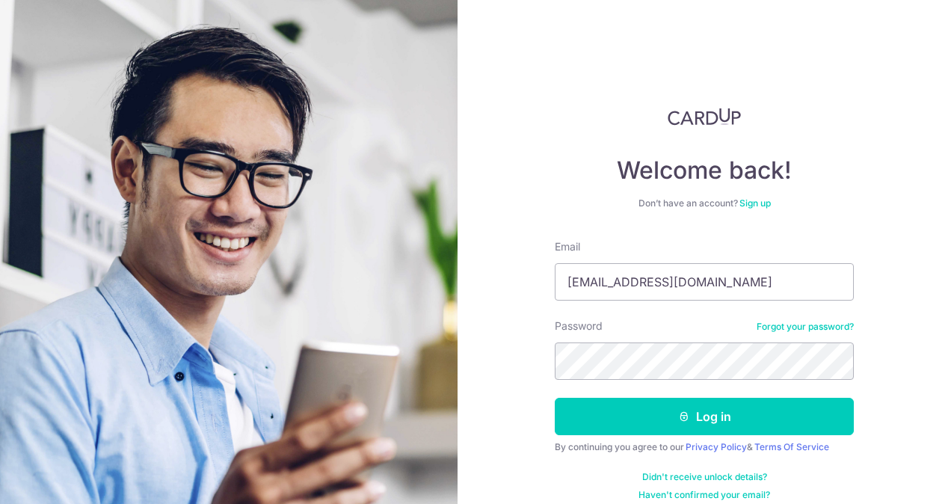
click at [555, 398] on button "Log in" at bounding box center [704, 416] width 299 height 37
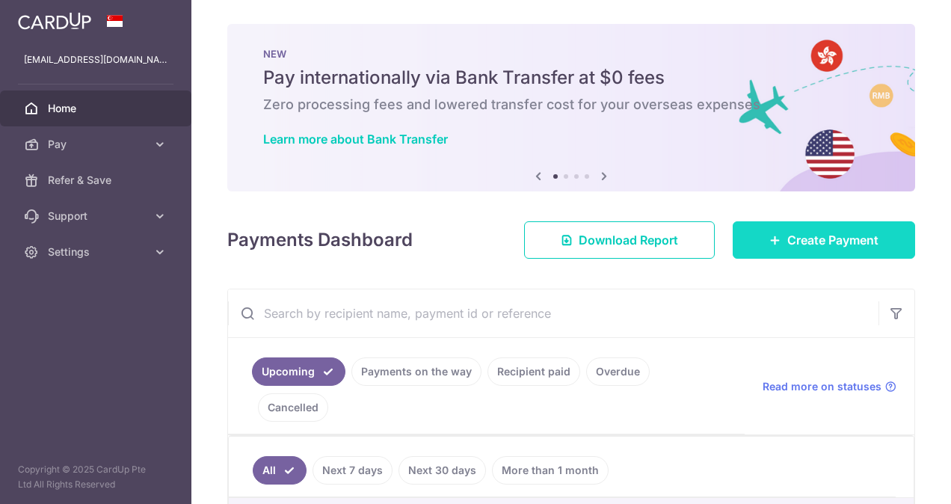
click at [787, 235] on span "Create Payment" at bounding box center [832, 240] width 91 height 18
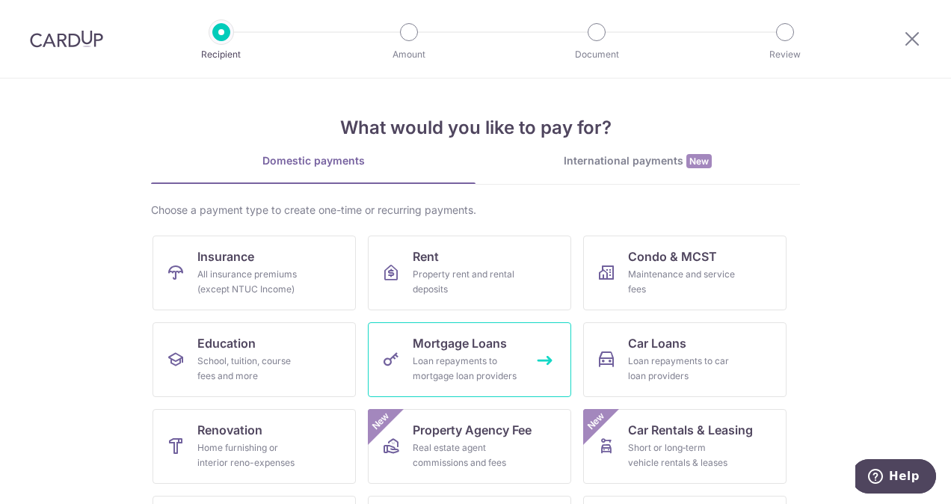
scroll to position [75, 0]
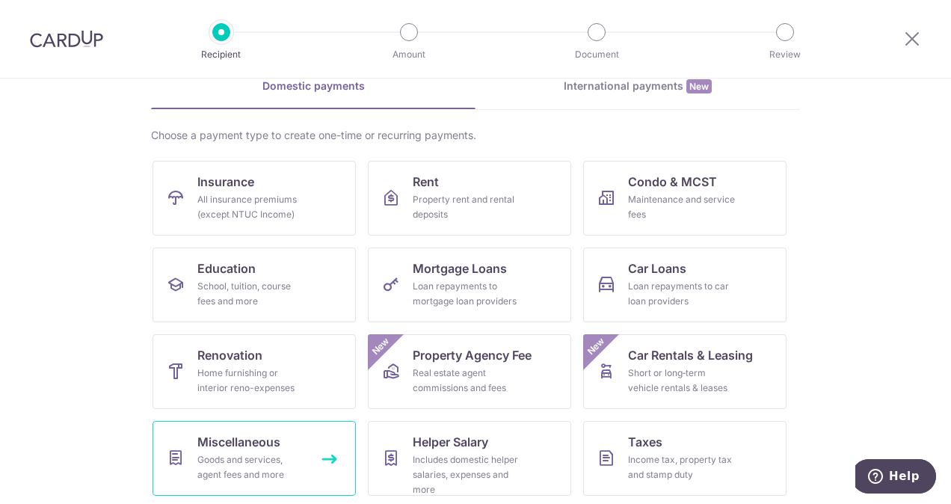
click at [260, 453] on div "Goods and services, agent fees and more" at bounding box center [251, 467] width 108 height 30
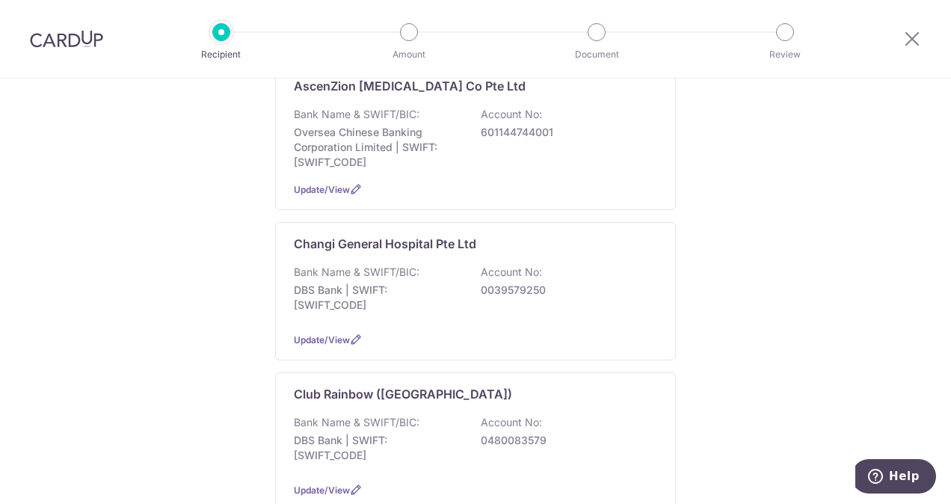
scroll to position [449, 0]
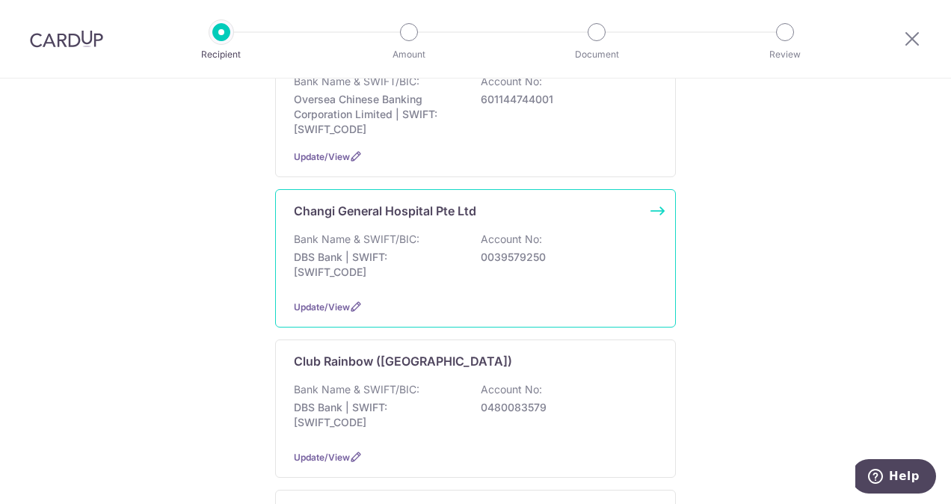
click at [502, 269] on div "Bank Name & SWIFT/BIC: DBS Bank | SWIFT: DBSSSGSGXXX Account No: 0039579250" at bounding box center [475, 259] width 363 height 55
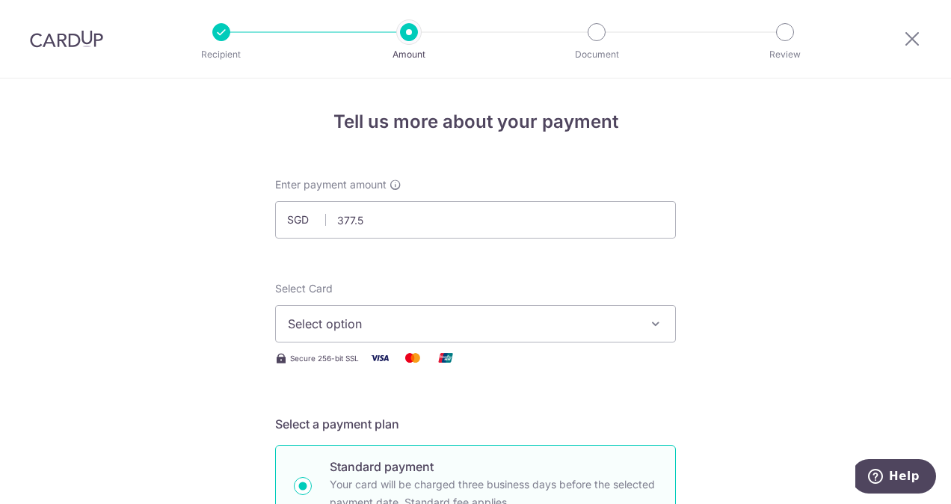
type input "377.55"
click at [568, 327] on span "Select option" at bounding box center [462, 324] width 348 height 18
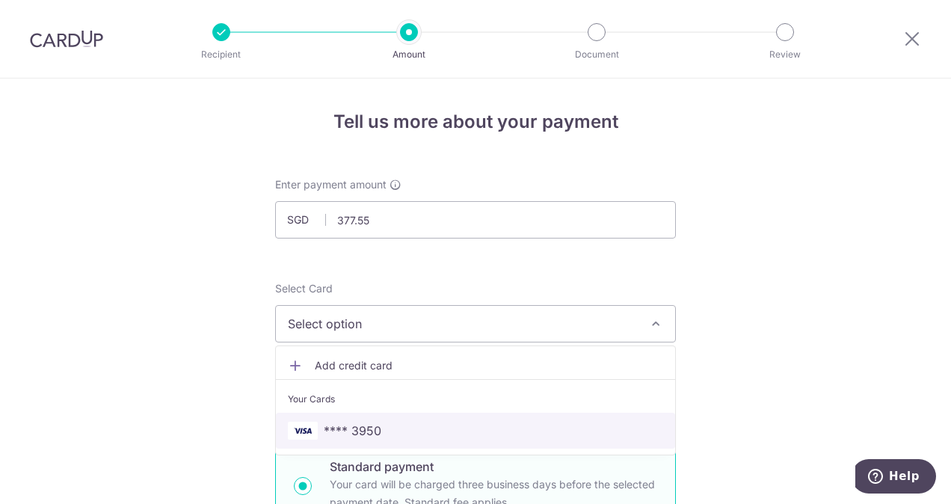
click at [539, 428] on span "**** 3950" at bounding box center [475, 431] width 375 height 18
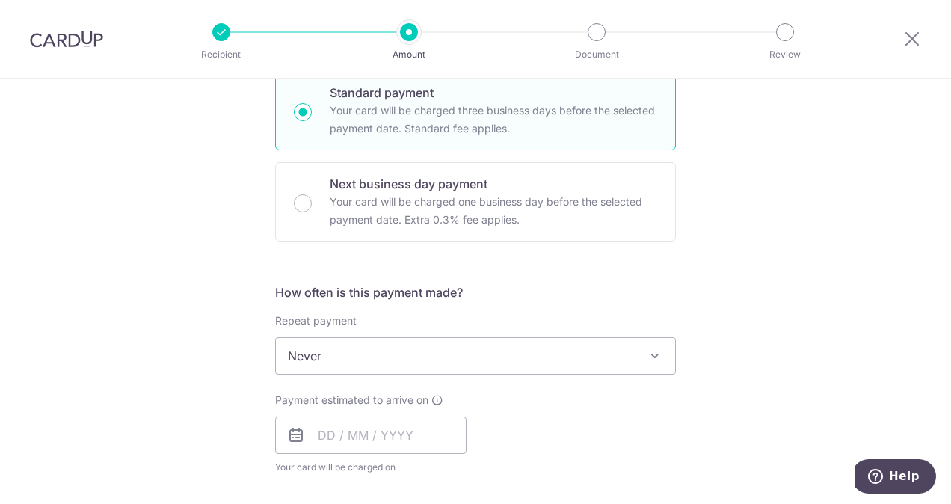
scroll to position [523, 0]
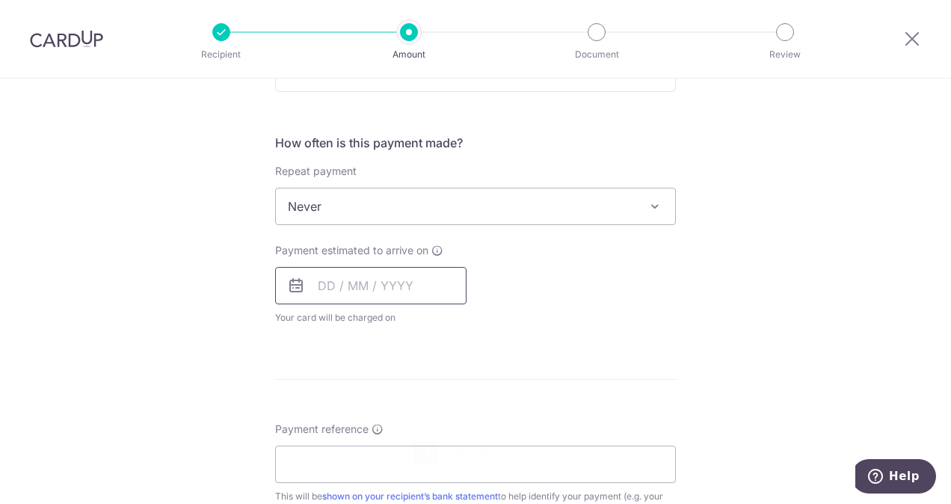
click at [425, 282] on input "text" at bounding box center [370, 285] width 191 height 37
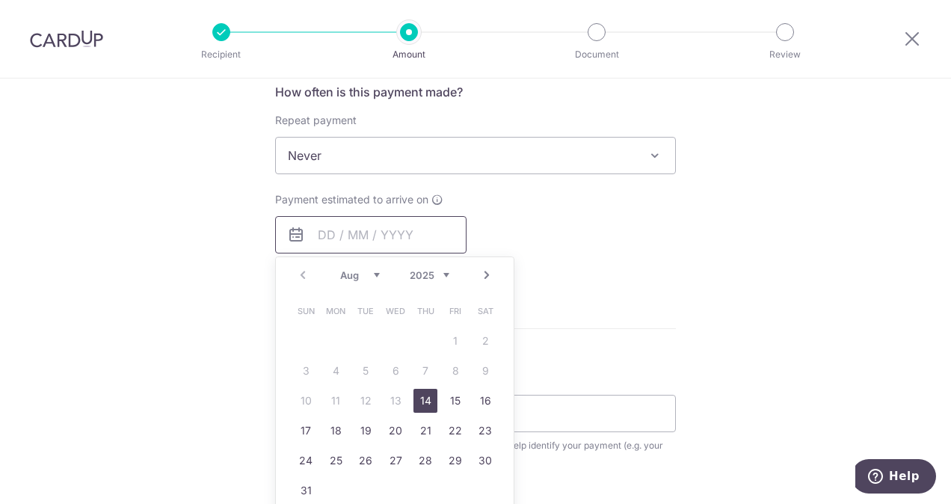
scroll to position [598, 0]
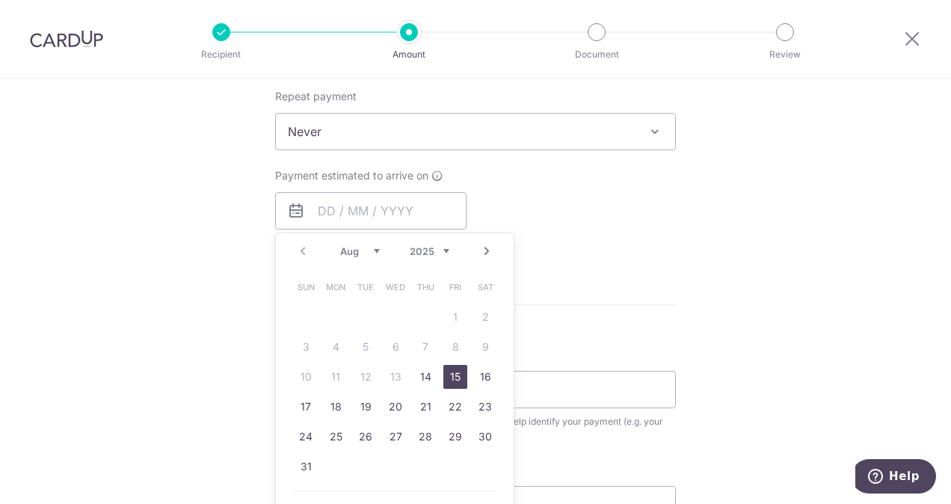
drag, startPoint x: 451, startPoint y: 369, endPoint x: 591, endPoint y: 310, distance: 151.8
click at [451, 369] on link "15" at bounding box center [455, 377] width 24 height 24
type input "[DATE]"
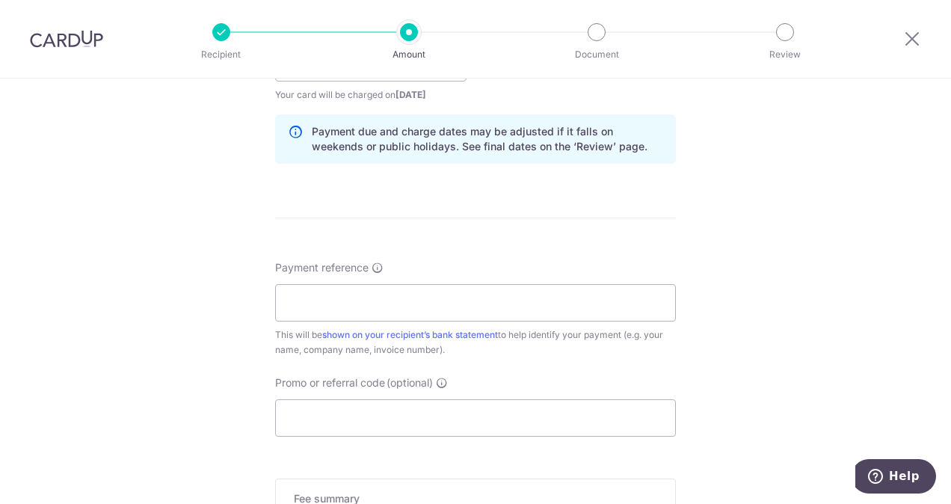
scroll to position [748, 0]
click at [449, 299] on input "Payment reference" at bounding box center [475, 301] width 401 height 37
type input "700523200110159"
click at [491, 419] on input "Promo or referral code (optional)" at bounding box center [475, 416] width 401 height 37
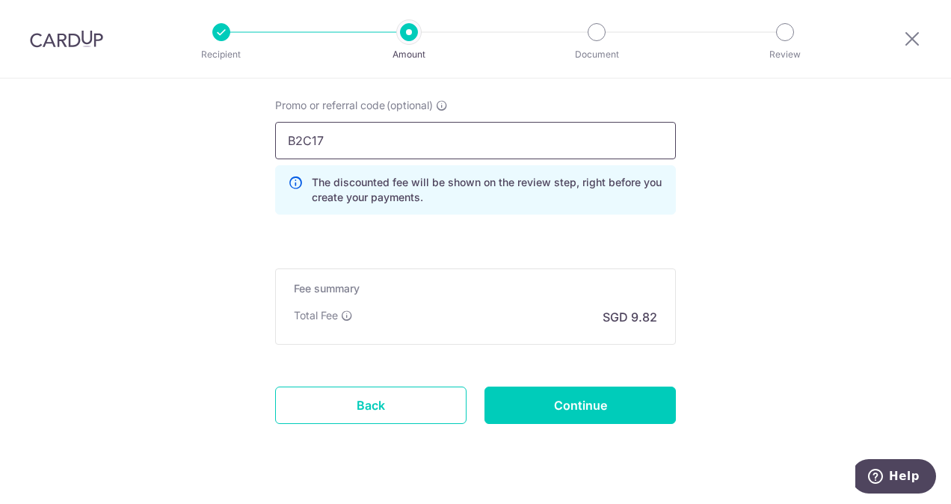
scroll to position [1047, 0]
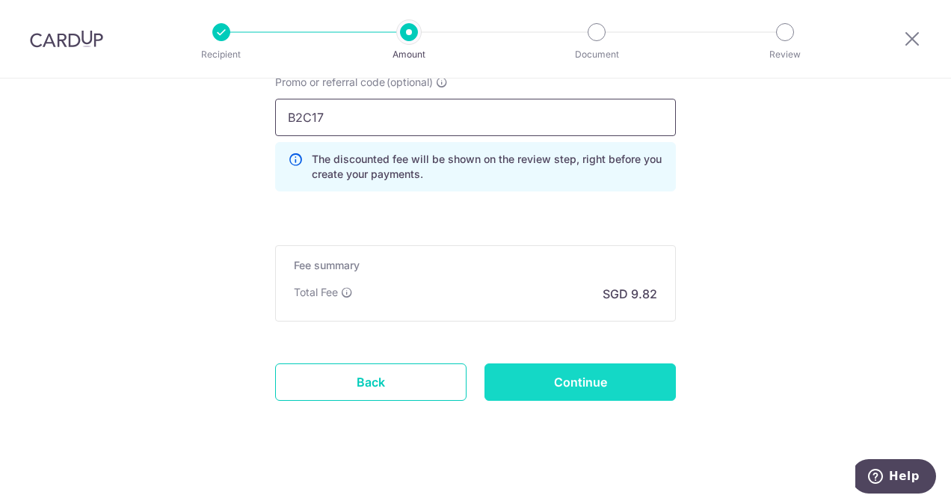
type input "B2C17"
click at [572, 375] on input "Continue" at bounding box center [580, 381] width 191 height 37
type input "Create Schedule"
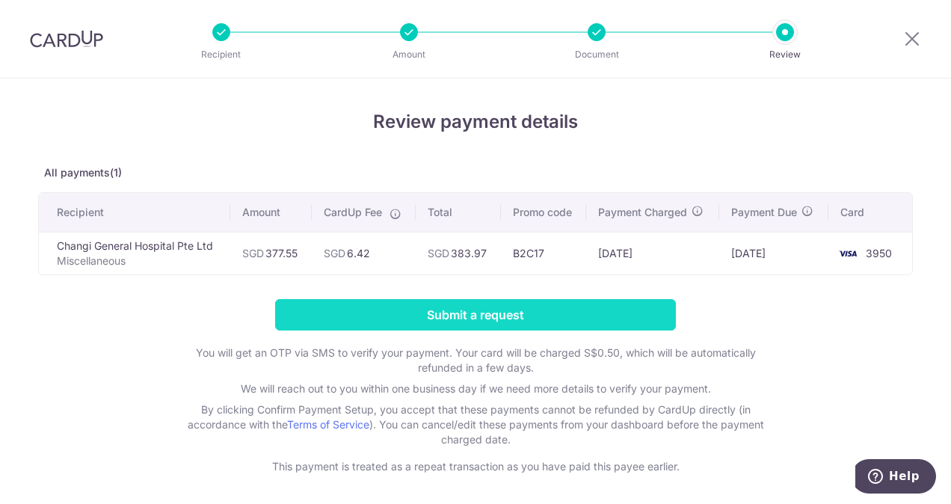
click at [545, 319] on input "Submit a request" at bounding box center [475, 314] width 401 height 31
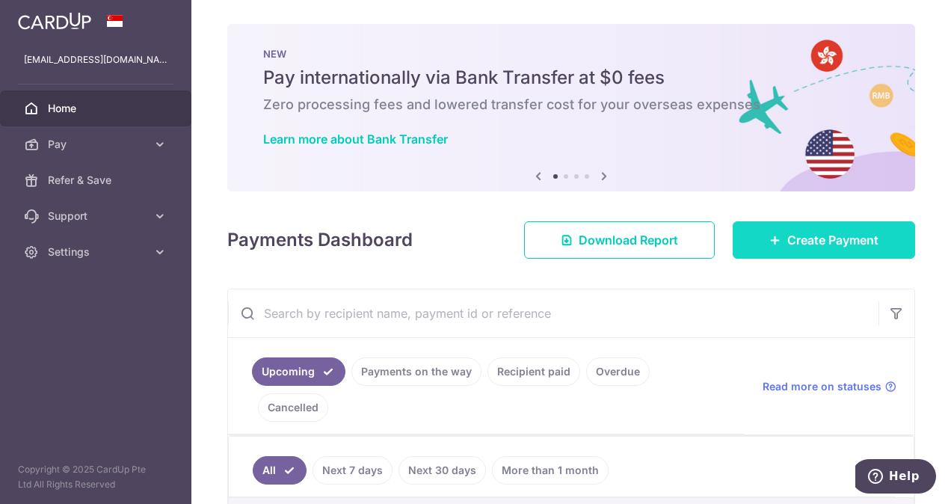
click at [794, 242] on span "Create Payment" at bounding box center [832, 240] width 91 height 18
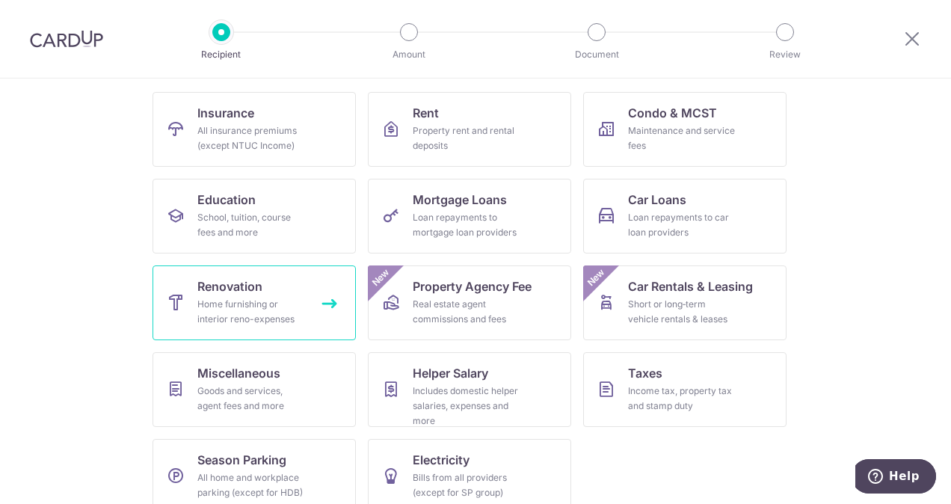
scroll to position [150, 0]
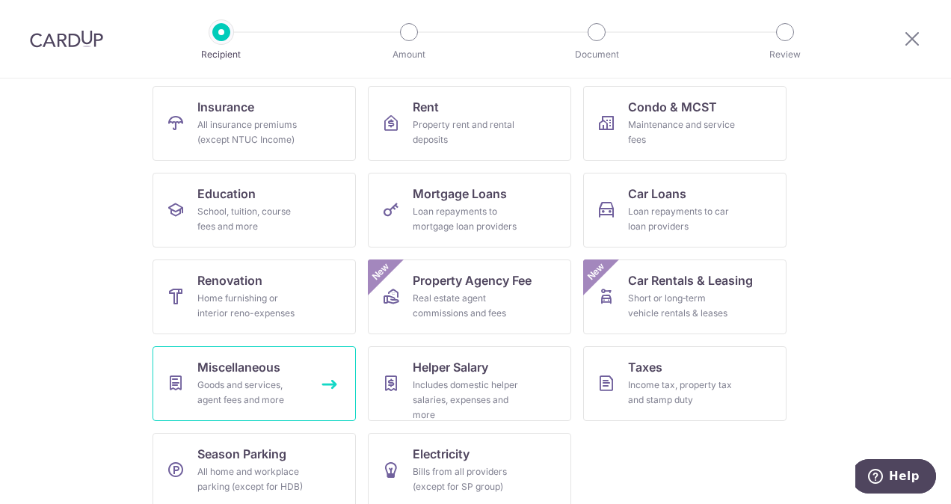
click at [268, 381] on div "Goods and services, agent fees and more" at bounding box center [251, 393] width 108 height 30
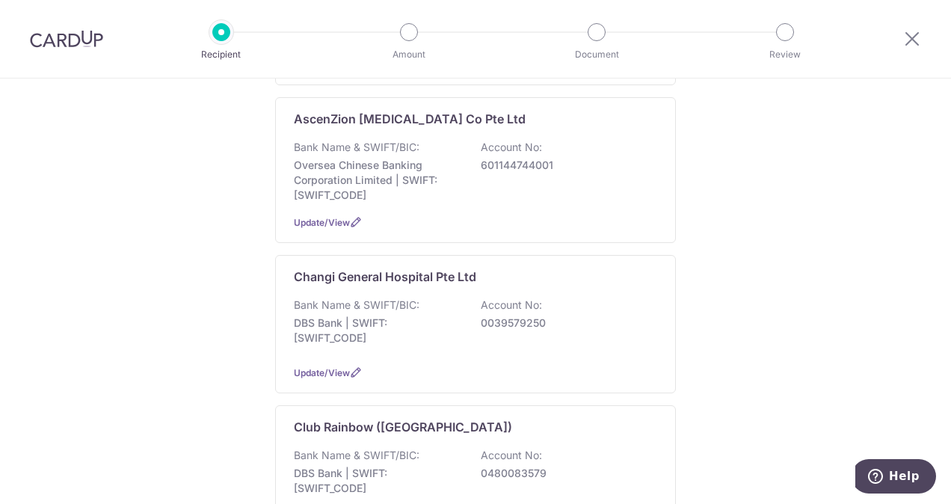
scroll to position [374, 0]
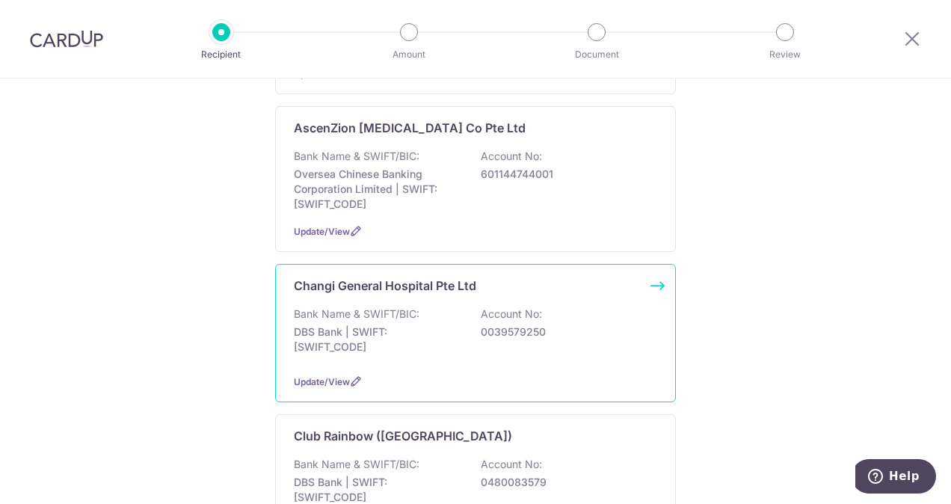
click at [437, 325] on p "DBS Bank | SWIFT: DBSSSGSGXXX" at bounding box center [377, 340] width 167 height 30
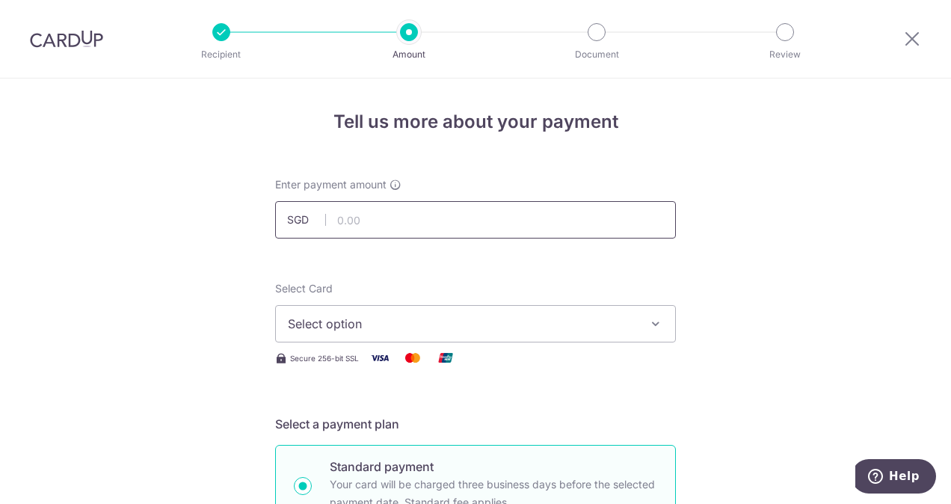
click at [419, 224] on input "text" at bounding box center [475, 219] width 401 height 37
type input "677.42"
click at [388, 325] on span "Select option" at bounding box center [462, 324] width 348 height 18
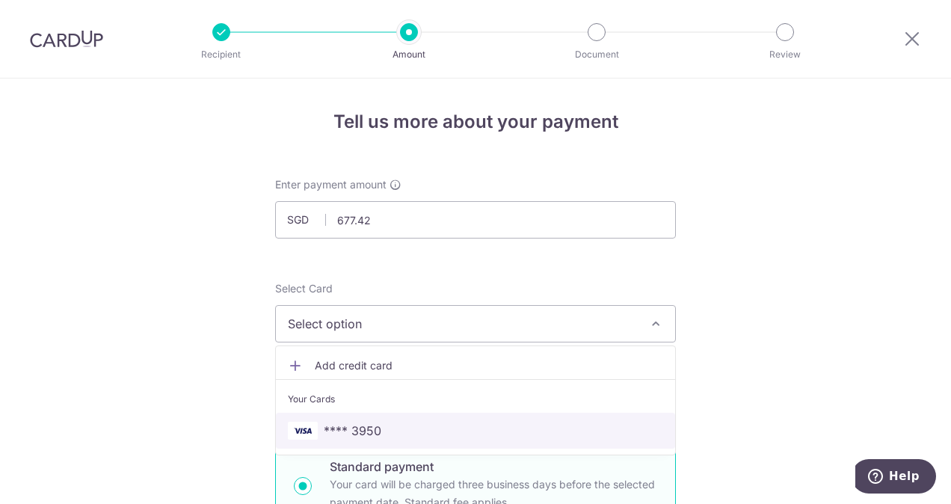
drag, startPoint x: 381, startPoint y: 433, endPoint x: 384, endPoint y: 422, distance: 11.4
click at [381, 433] on span "**** 3950" at bounding box center [475, 431] width 375 height 18
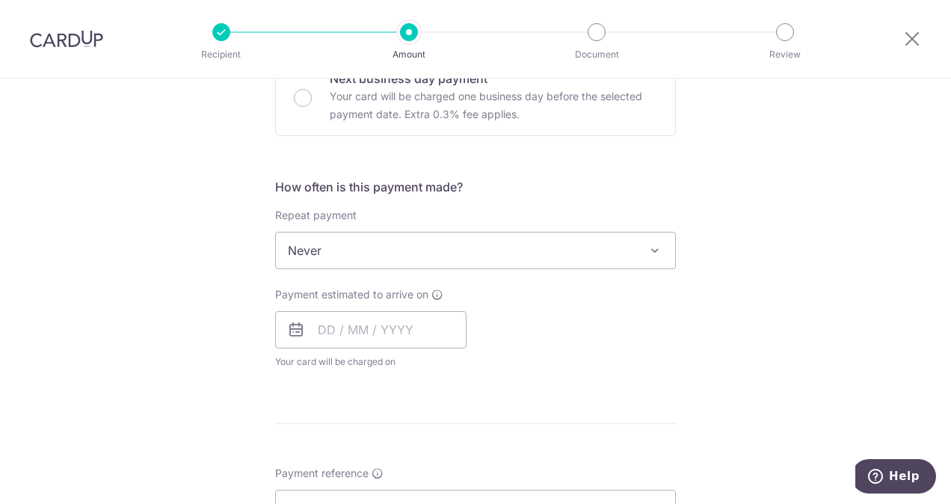
scroll to position [523, 0]
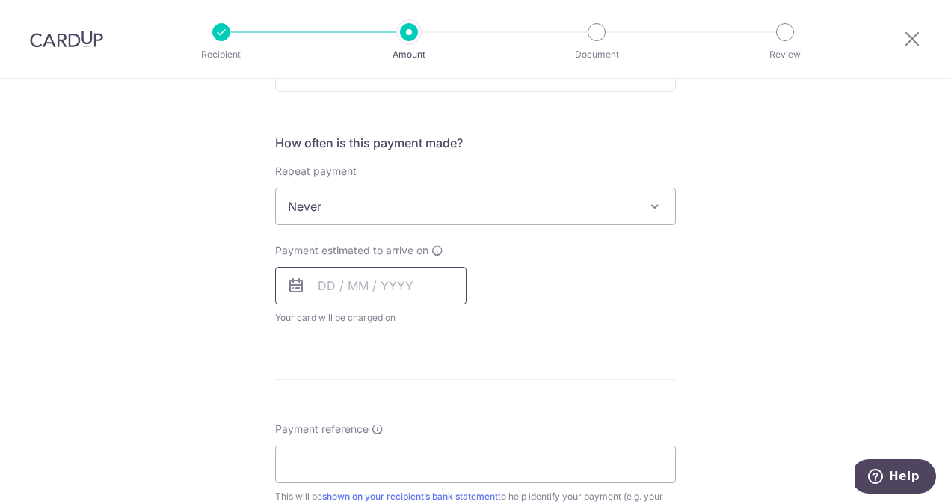
click at [377, 286] on input "text" at bounding box center [370, 285] width 191 height 37
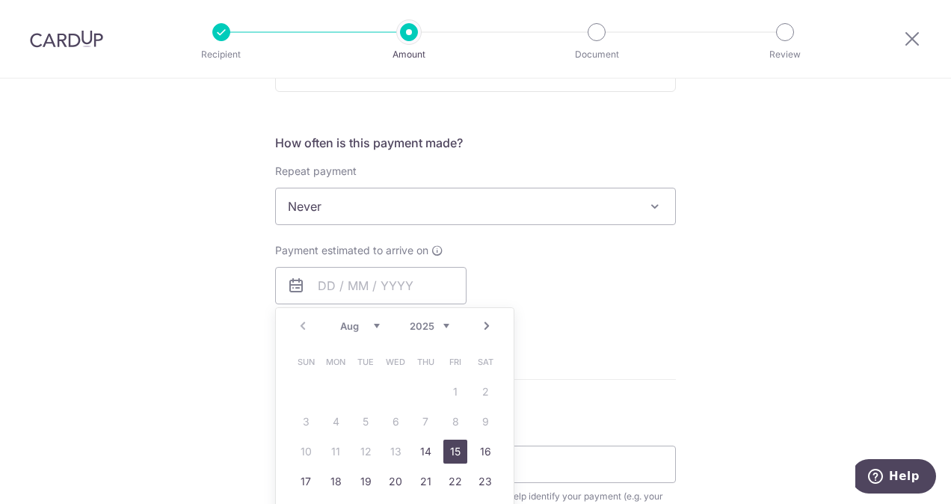
click at [452, 446] on link "15" at bounding box center [455, 452] width 24 height 24
type input "15/08/2025"
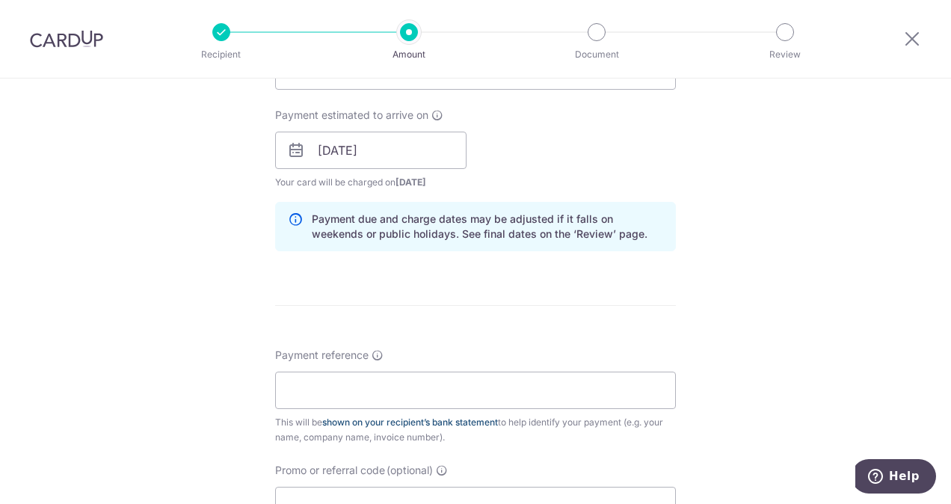
scroll to position [673, 0]
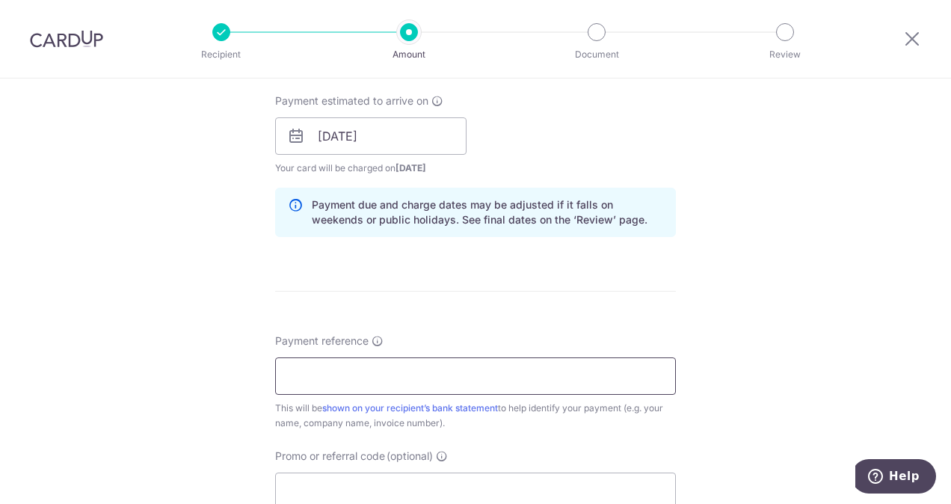
click at [365, 378] on input "Payment reference" at bounding box center [475, 375] width 401 height 37
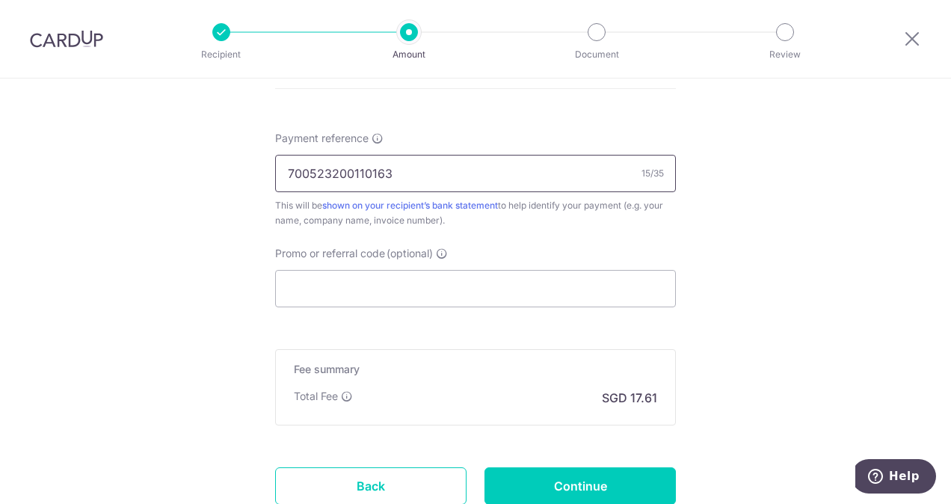
scroll to position [897, 0]
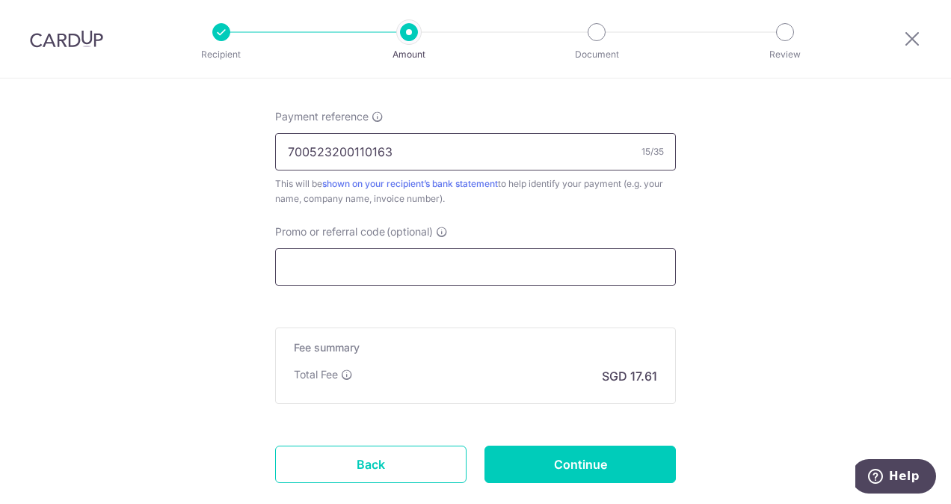
type input "700523200110163"
click at [400, 270] on input "Promo or referral code (optional)" at bounding box center [475, 266] width 401 height 37
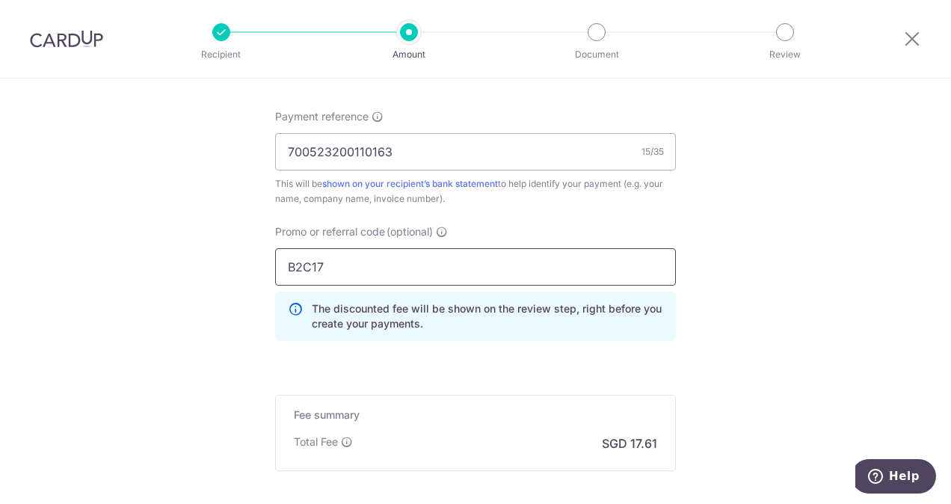
scroll to position [1047, 0]
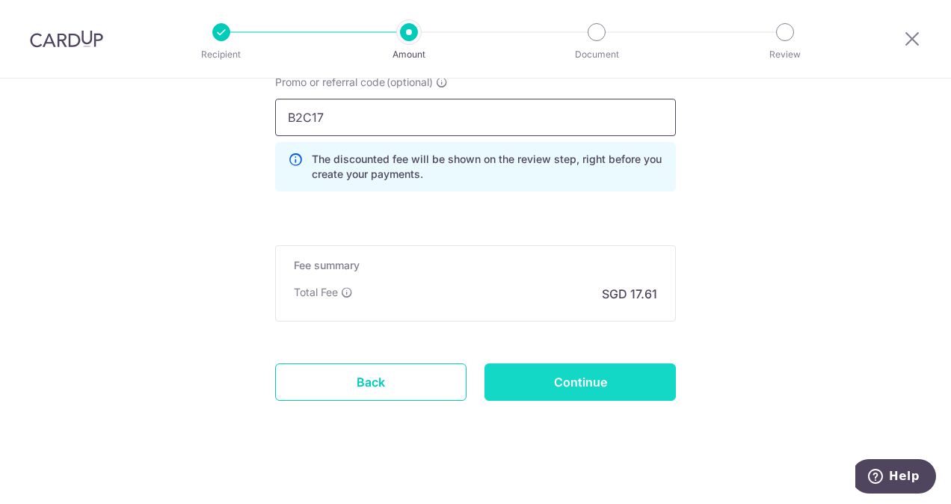
type input "B2C17"
click at [567, 380] on input "Continue" at bounding box center [580, 381] width 191 height 37
type input "Create Schedule"
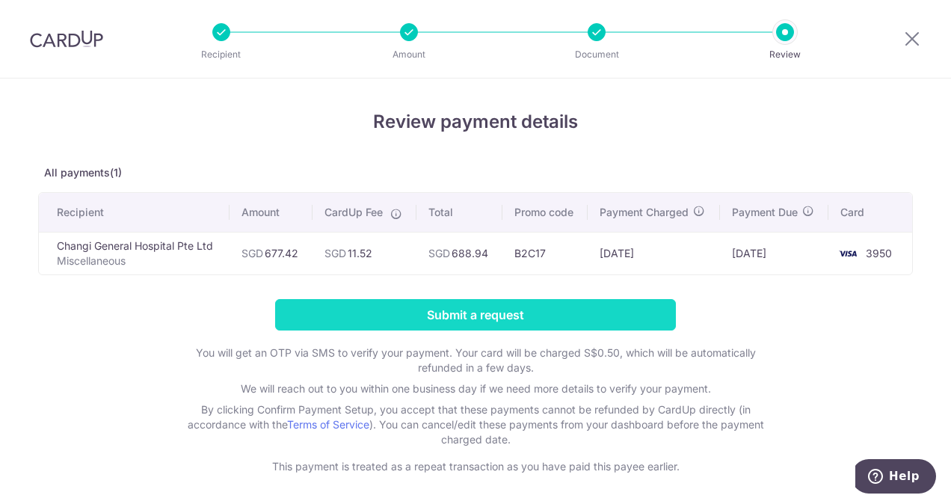
click at [535, 313] on input "Submit a request" at bounding box center [475, 314] width 401 height 31
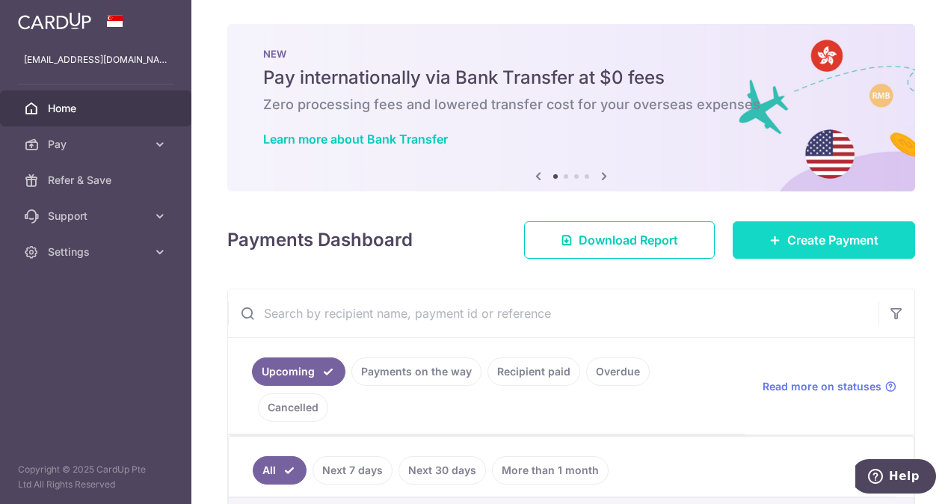
click at [793, 238] on span "Create Payment" at bounding box center [832, 240] width 91 height 18
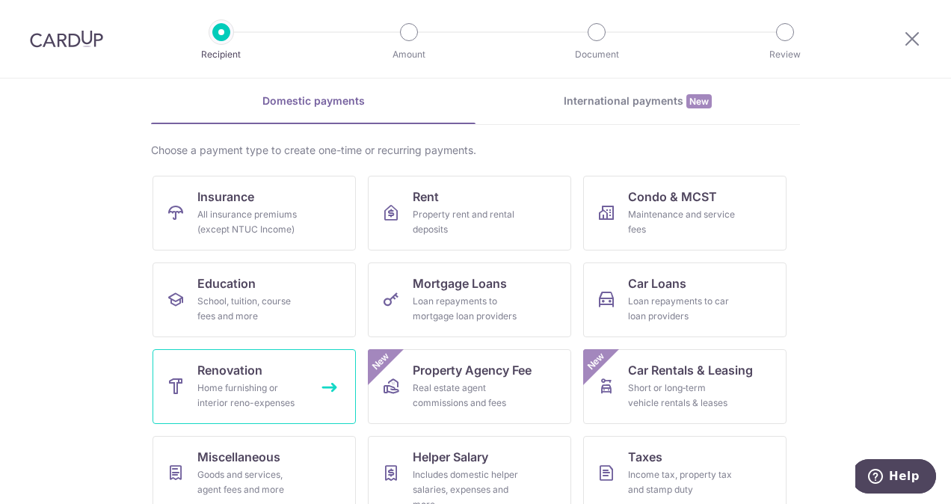
scroll to position [150, 0]
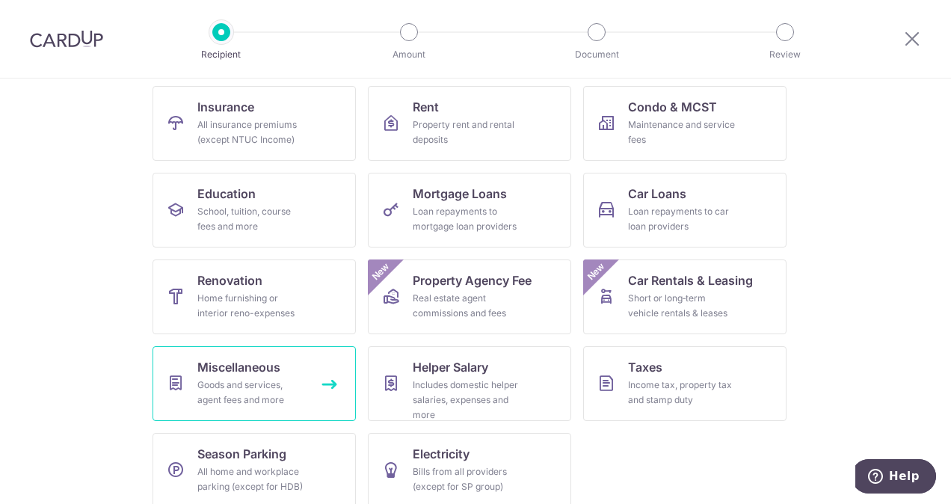
click at [247, 375] on span "Miscellaneous" at bounding box center [238, 367] width 83 height 18
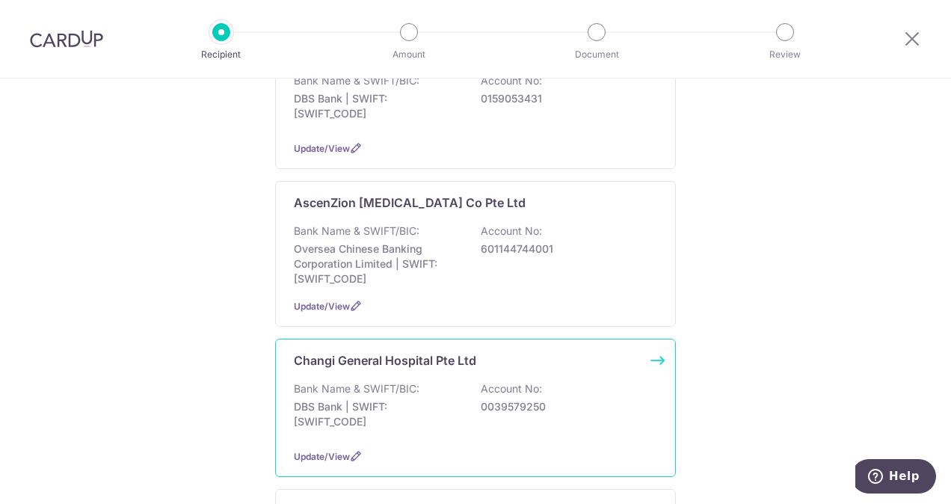
scroll to position [374, 0]
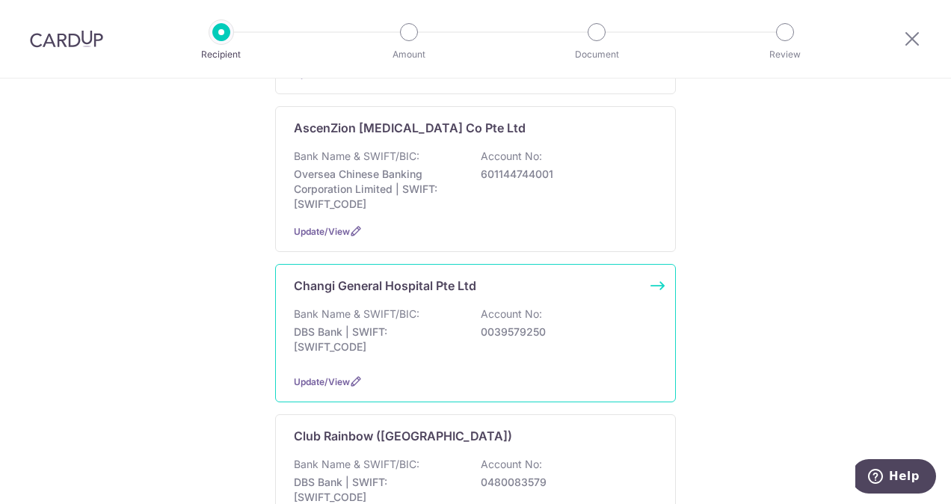
click at [431, 307] on div "Bank Name & SWIFT/BIC: DBS Bank | SWIFT: DBSSSGSGXXX Account No: 0039579250" at bounding box center [475, 334] width 363 height 55
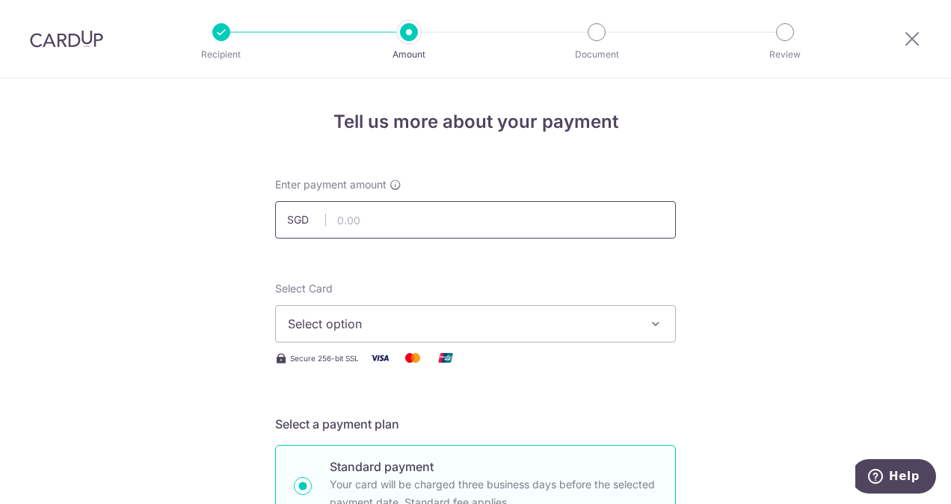
click at [427, 218] on input "text" at bounding box center [475, 219] width 401 height 37
type input "150.50"
click at [431, 318] on span "Select option" at bounding box center [462, 324] width 348 height 18
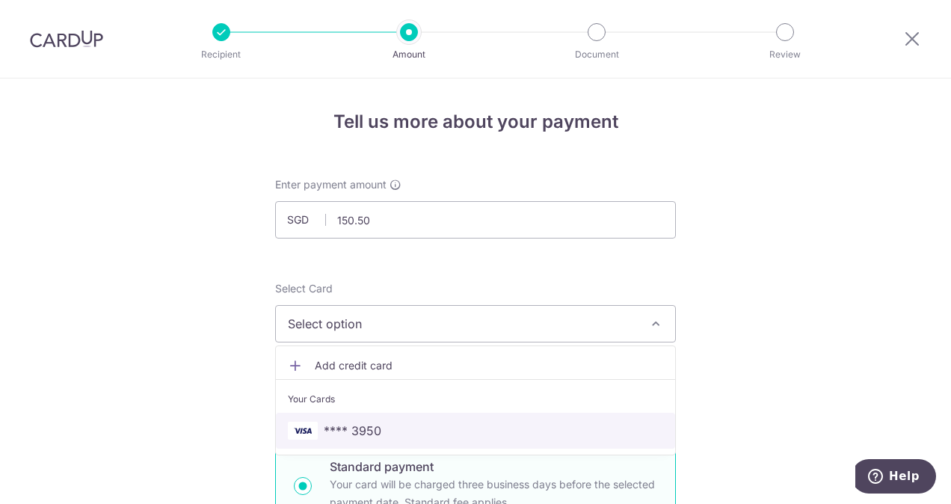
click at [444, 425] on span "**** 3950" at bounding box center [475, 431] width 375 height 18
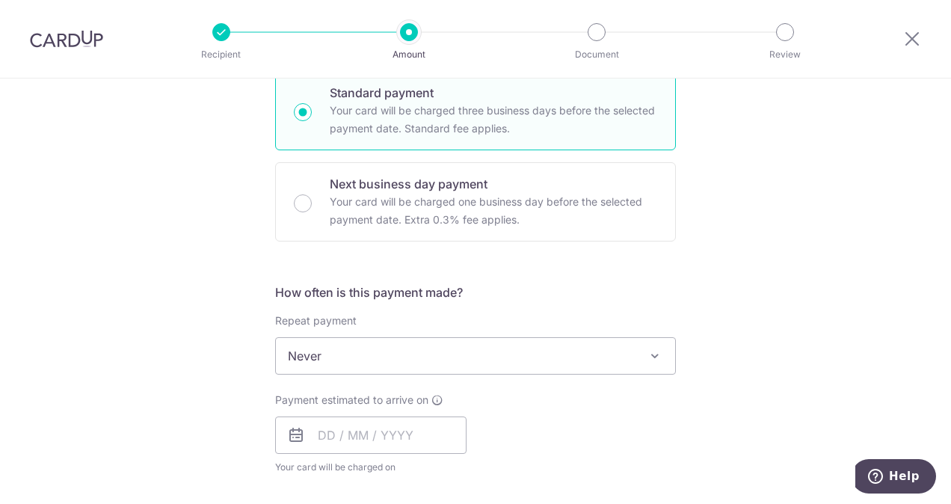
scroll to position [449, 0]
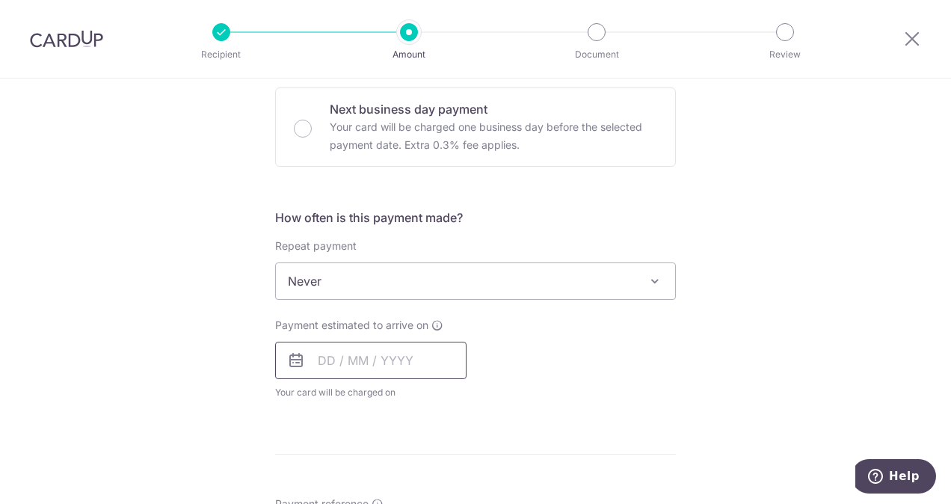
click at [410, 361] on input "text" at bounding box center [370, 360] width 191 height 37
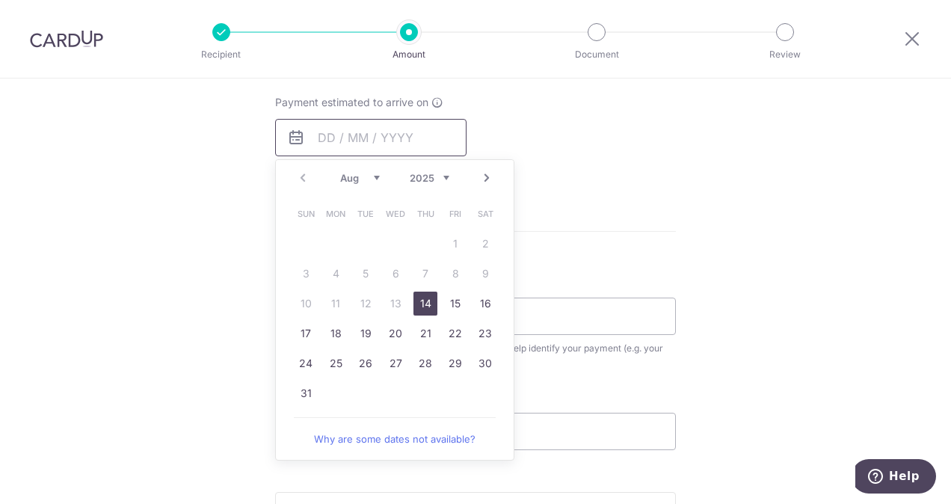
scroll to position [673, 0]
click at [446, 303] on link "15" at bounding box center [455, 302] width 24 height 24
type input "[DATE]"
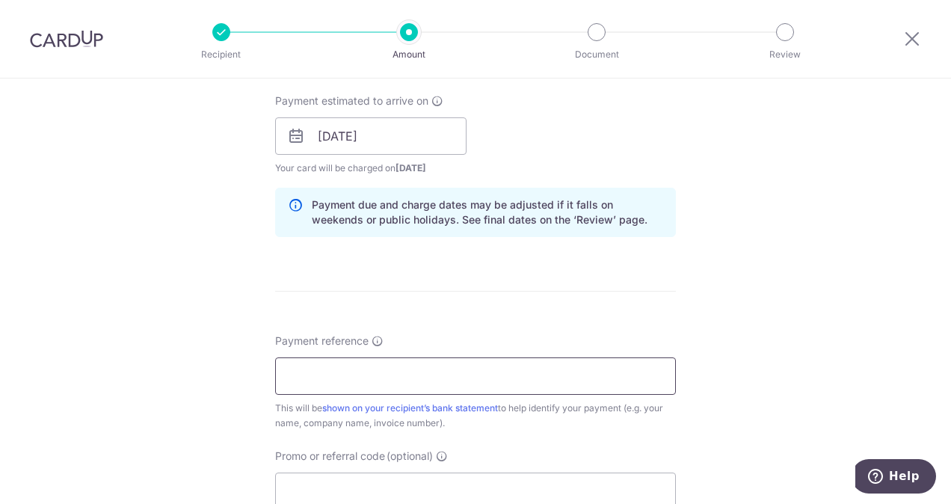
click at [399, 371] on input "Payment reference" at bounding box center [475, 375] width 401 height 37
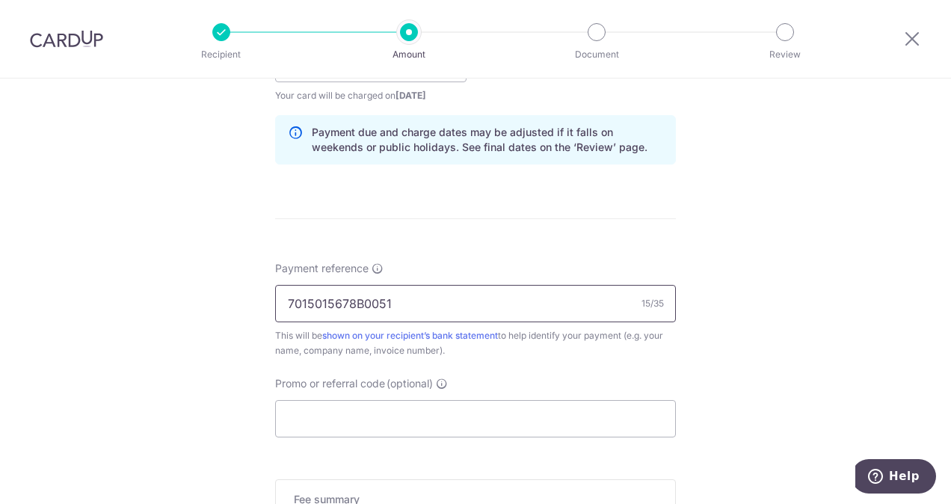
scroll to position [897, 0]
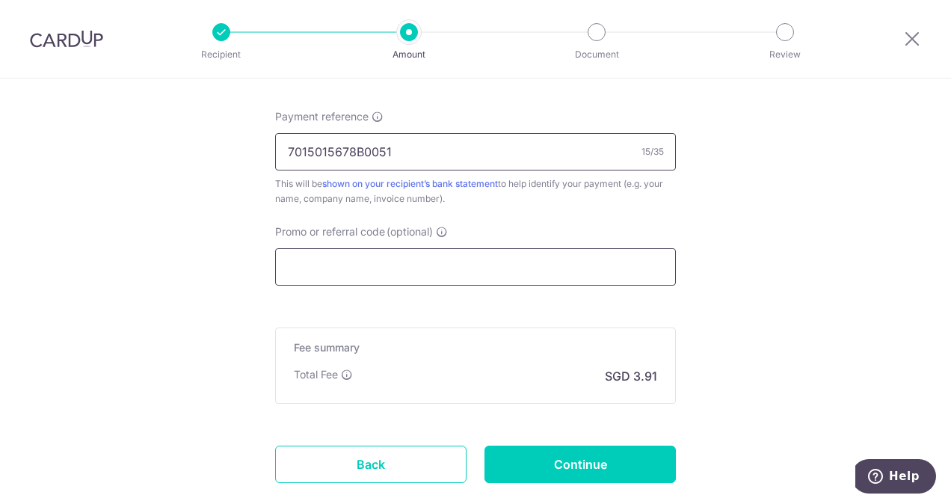
type input "7015015678B0051"
click at [398, 256] on input "Promo or referral code (optional)" at bounding box center [475, 266] width 401 height 37
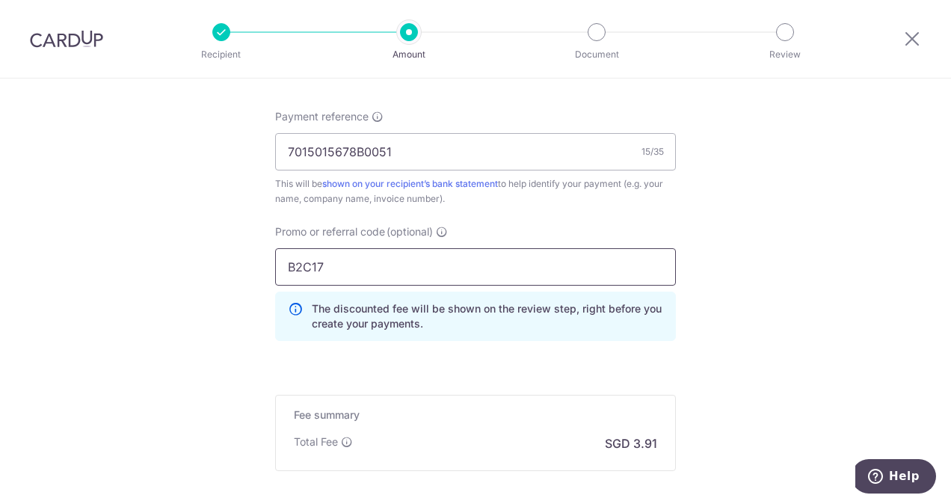
scroll to position [1047, 0]
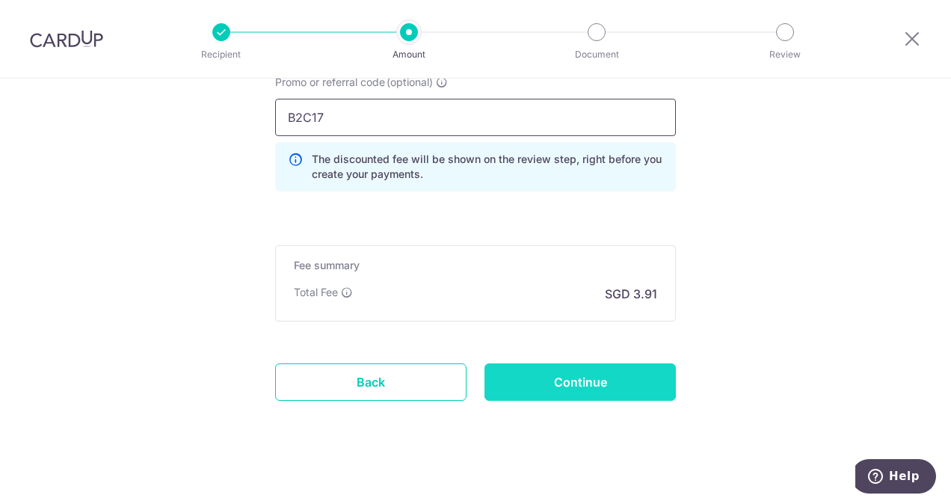
type input "B2C17"
click at [576, 378] on input "Continue" at bounding box center [580, 381] width 191 height 37
type input "Create Schedule"
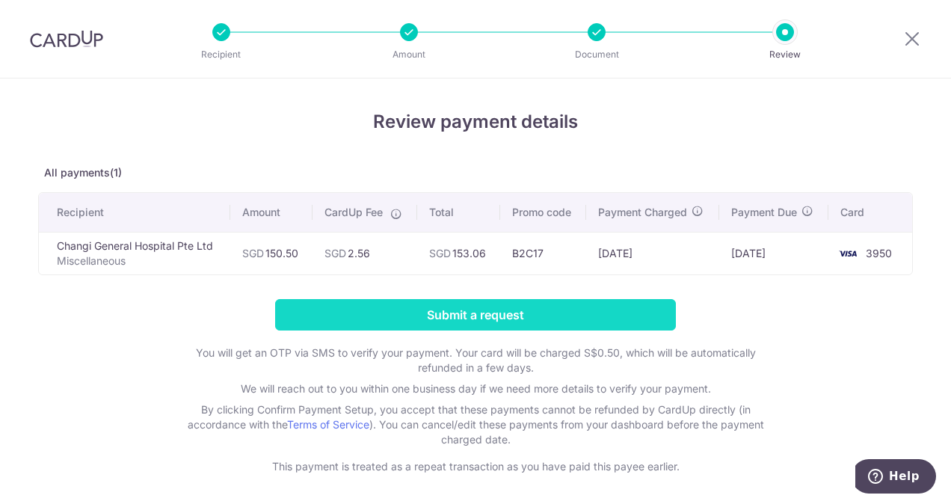
click at [535, 313] on input "Submit a request" at bounding box center [475, 314] width 401 height 31
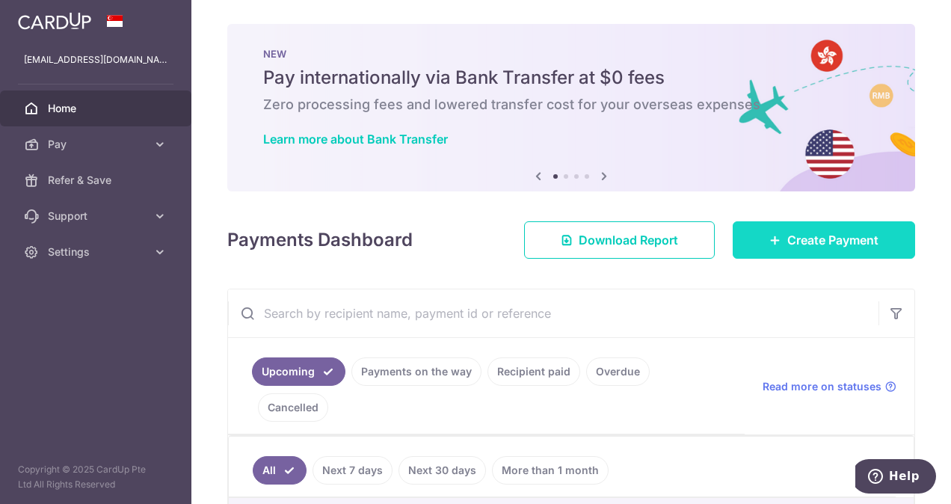
click at [811, 239] on span "Create Payment" at bounding box center [832, 240] width 91 height 18
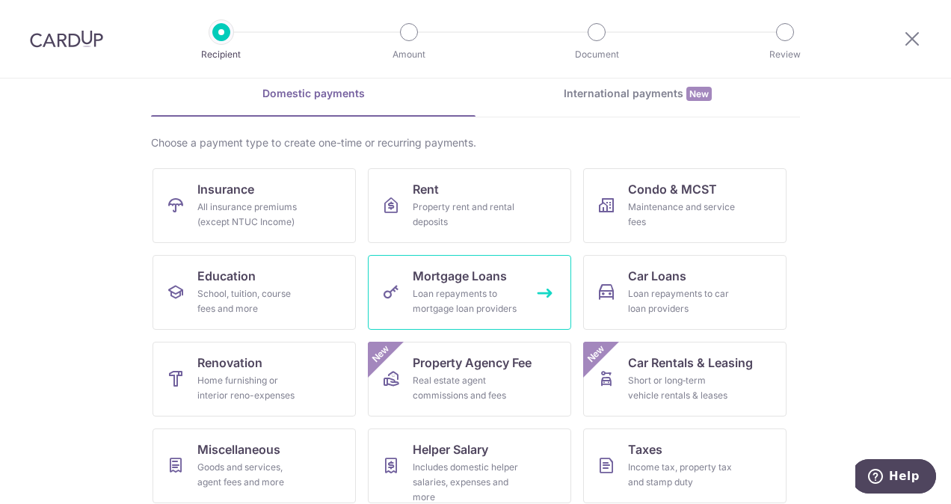
scroll to position [164, 0]
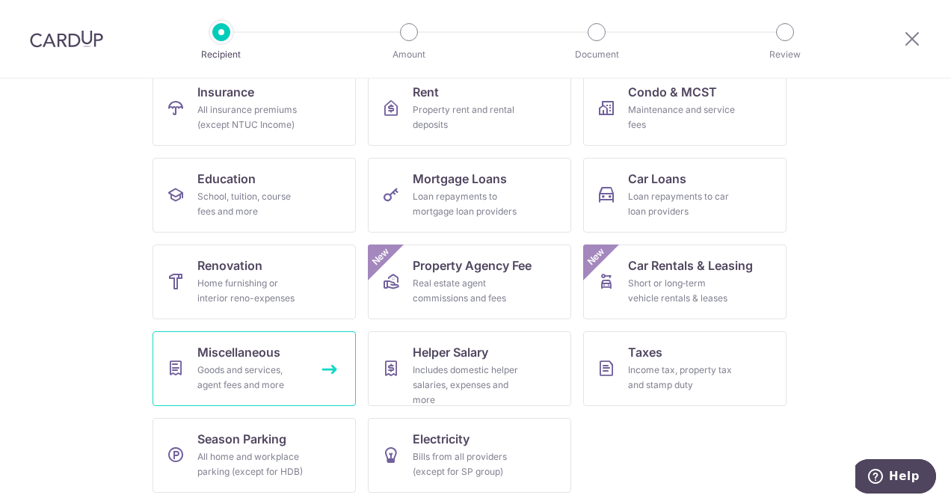
click at [261, 363] on div "Goods and services, agent fees and more" at bounding box center [251, 378] width 108 height 30
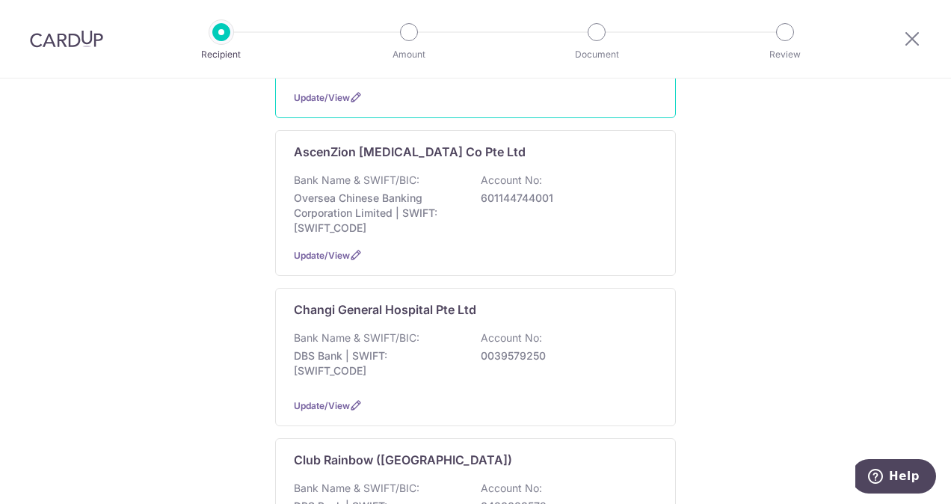
scroll to position [374, 0]
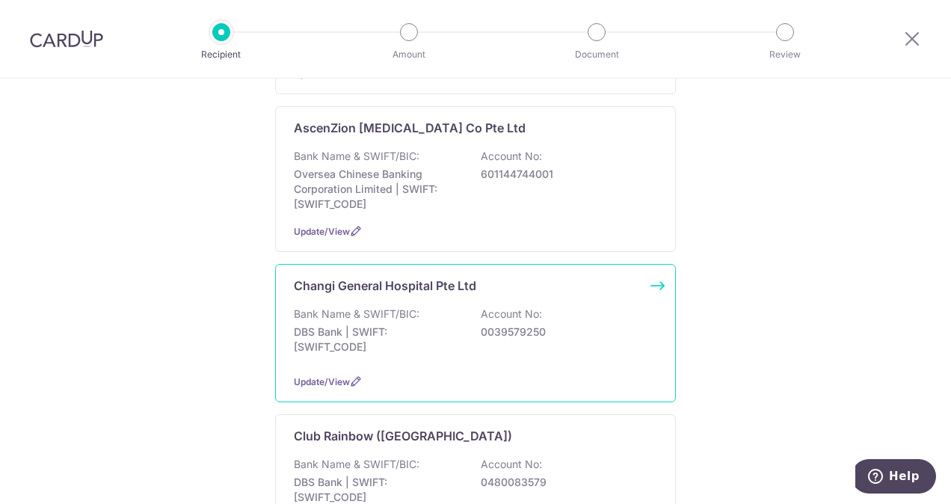
click at [431, 307] on div "Bank Name & SWIFT/BIC: DBS Bank | SWIFT: DBSSSGSGXXX Account No: 0039579250" at bounding box center [475, 334] width 363 height 55
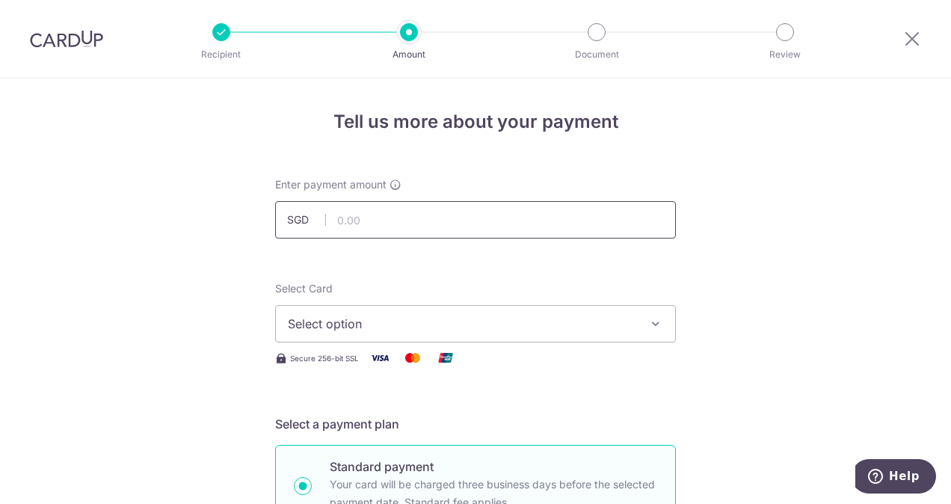
click at [379, 217] on input "text" at bounding box center [475, 219] width 401 height 37
type input "216.80"
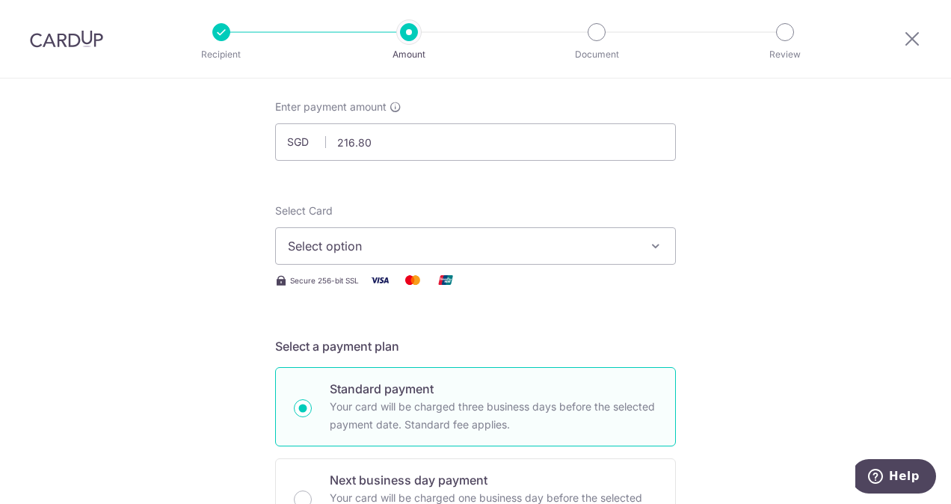
scroll to position [150, 0]
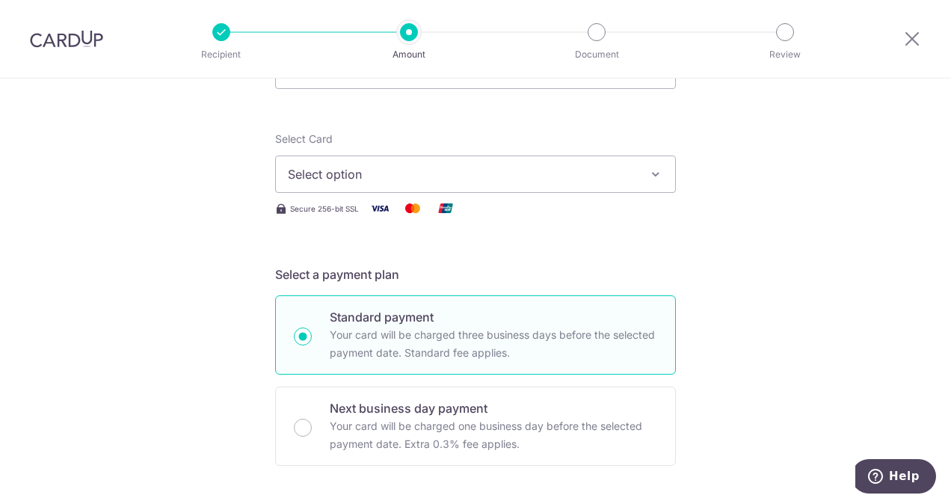
click at [396, 176] on span "Select option" at bounding box center [462, 174] width 348 height 18
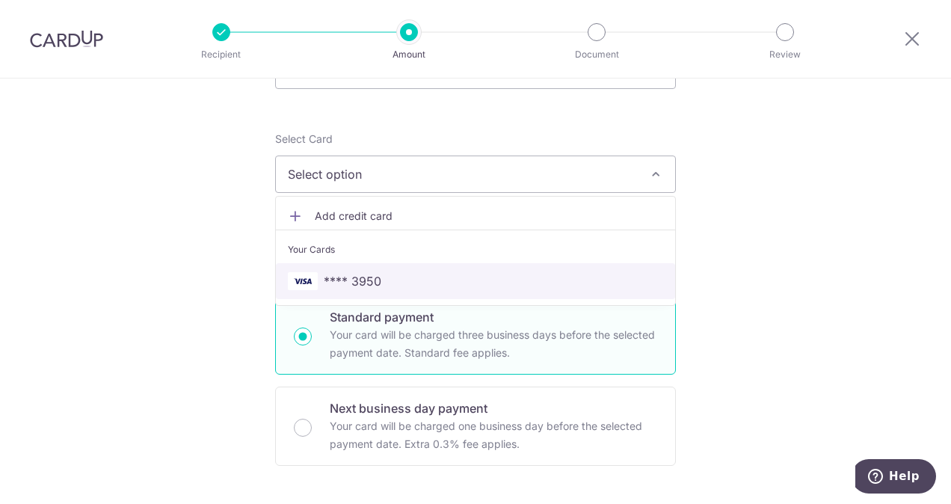
click at [416, 283] on span "**** 3950" at bounding box center [475, 281] width 375 height 18
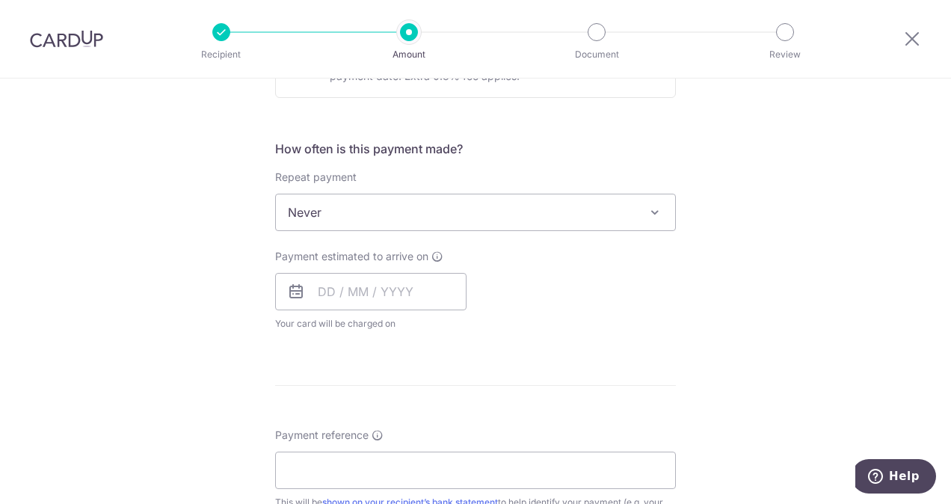
scroll to position [598, 0]
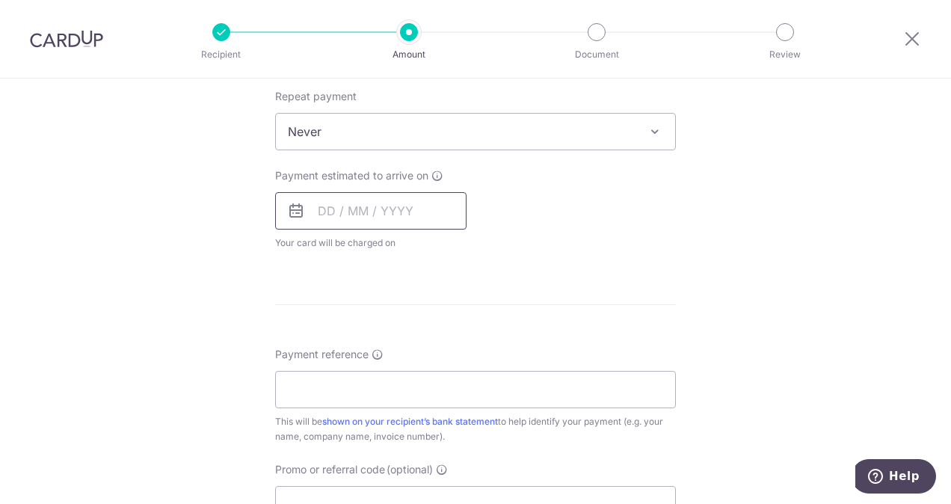
click at [404, 215] on input "text" at bounding box center [370, 210] width 191 height 37
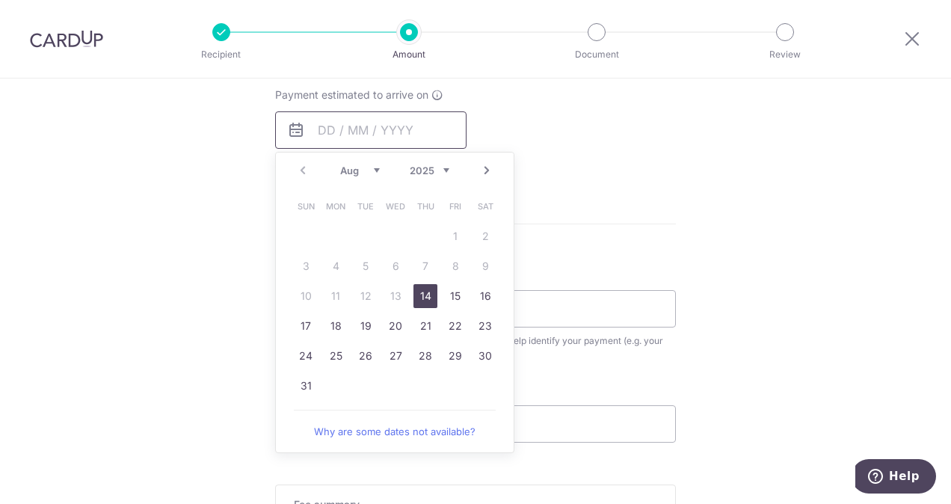
scroll to position [748, 0]
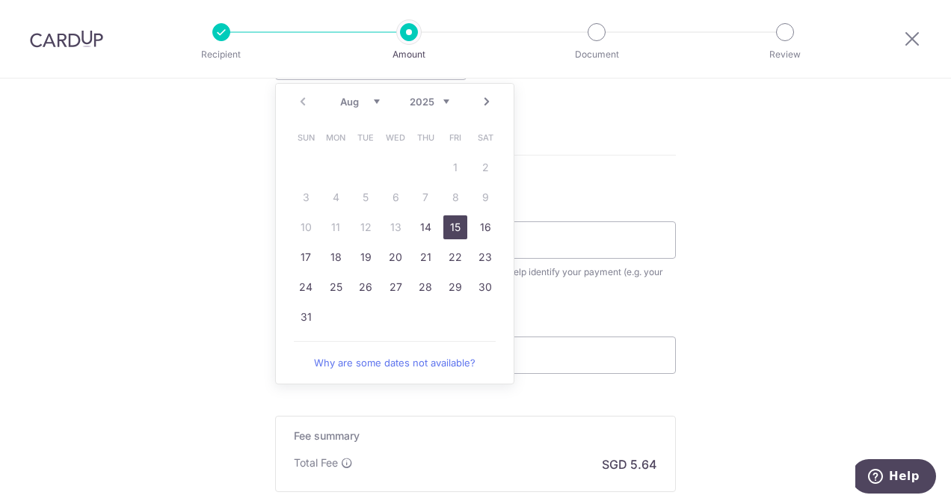
click at [458, 227] on link "15" at bounding box center [455, 227] width 24 height 24
type input "[DATE]"
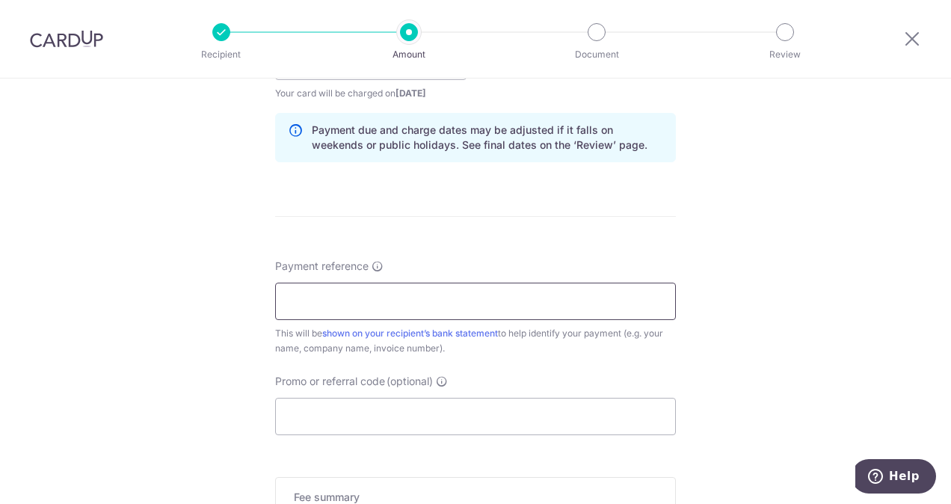
click at [401, 306] on input "Payment reference" at bounding box center [475, 301] width 401 height 37
type input "7010055245H0114"
click at [406, 416] on input "Promo or referral code (optional)" at bounding box center [475, 416] width 401 height 37
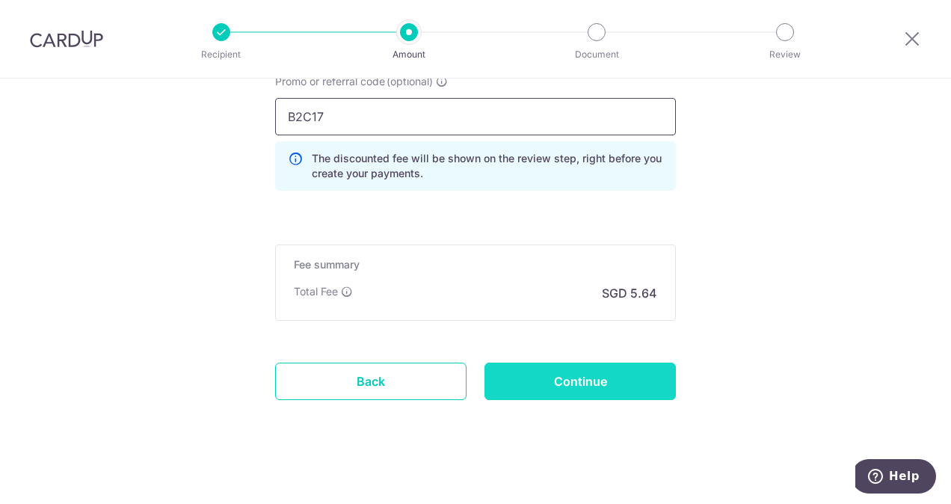
scroll to position [1051, 0]
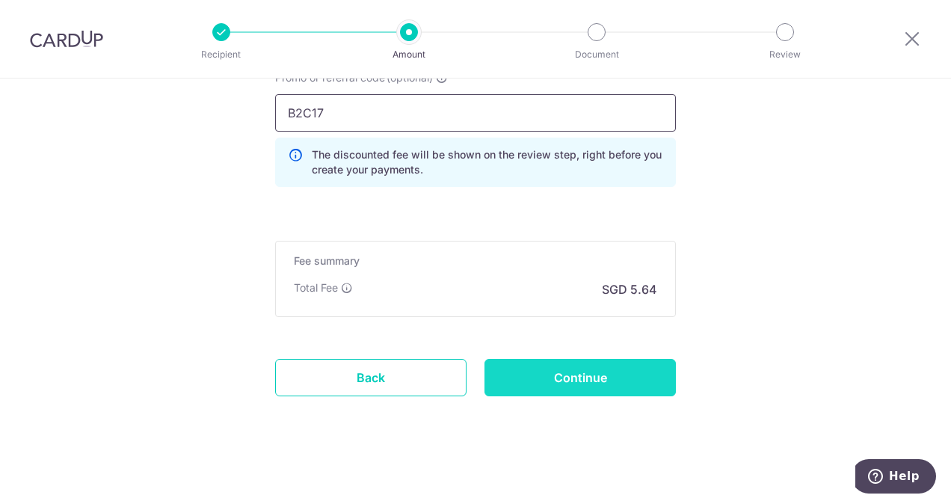
type input "B2C17"
click at [556, 368] on input "Continue" at bounding box center [580, 377] width 191 height 37
type input "Create Schedule"
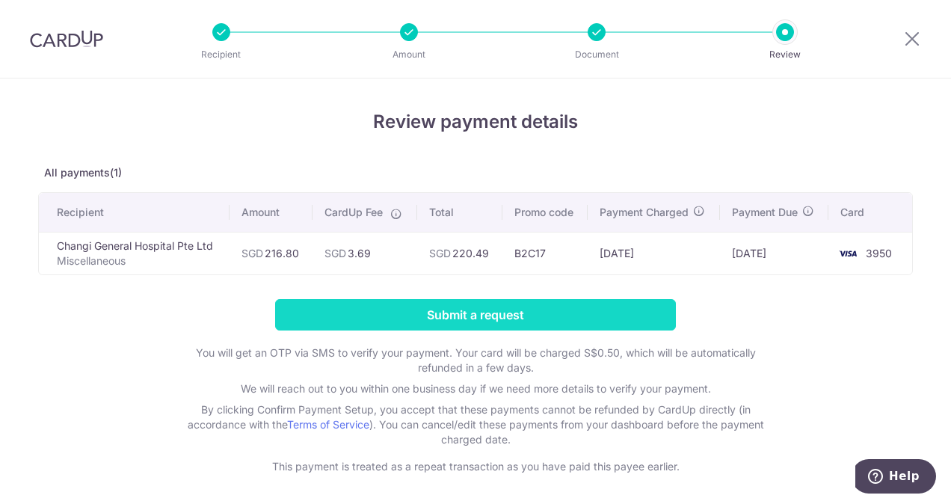
click at [512, 313] on input "Submit a request" at bounding box center [475, 314] width 401 height 31
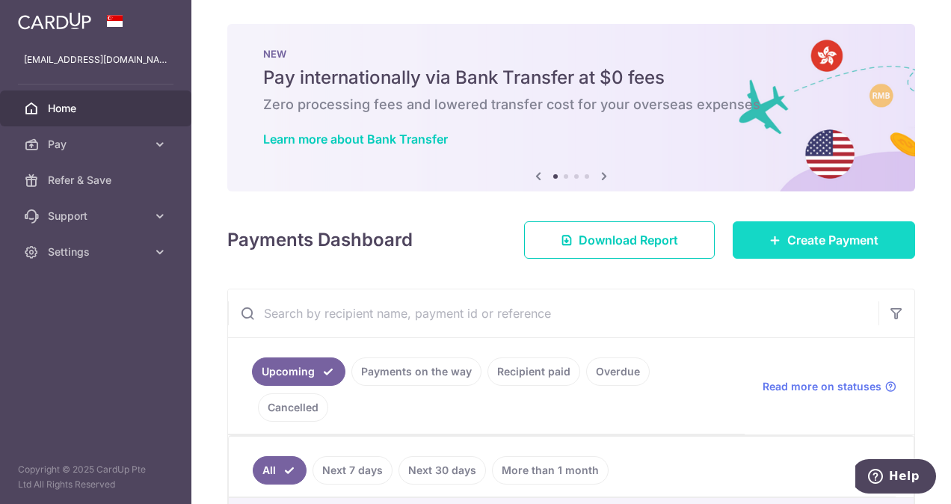
click at [834, 245] on span "Create Payment" at bounding box center [832, 240] width 91 height 18
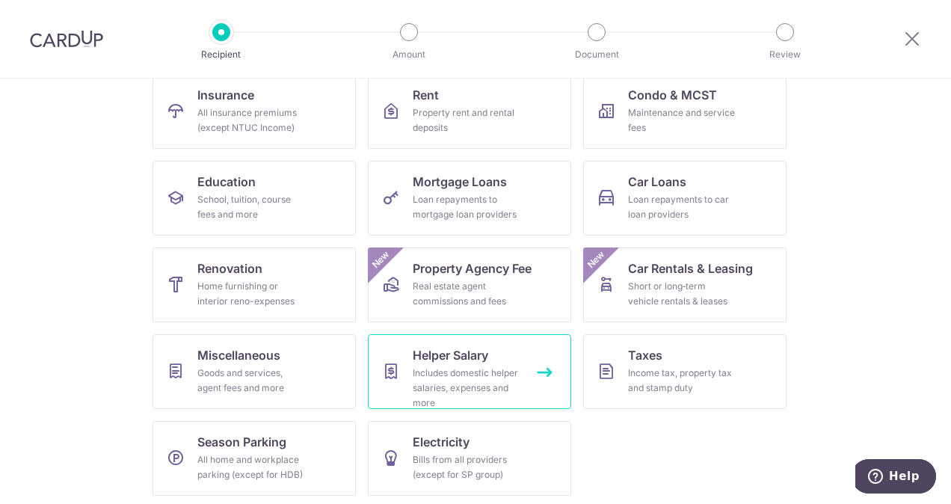
scroll to position [164, 0]
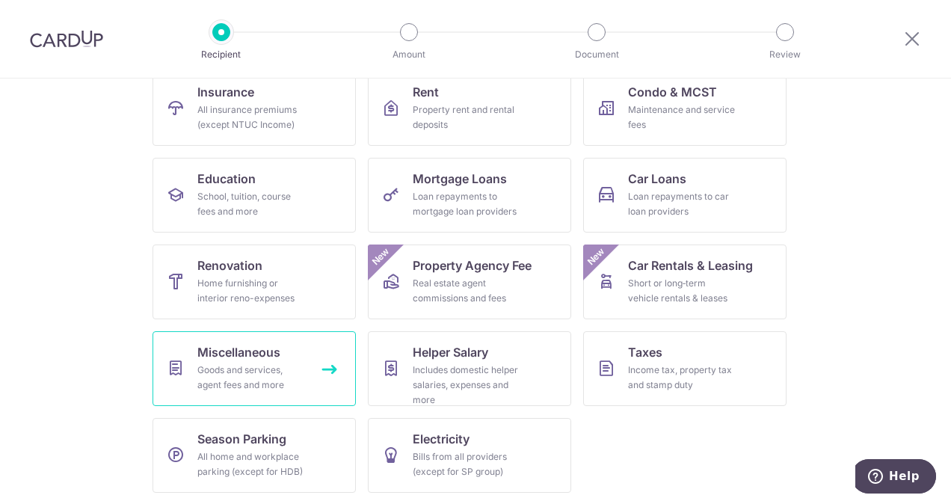
click at [312, 366] on link "Miscellaneous Goods and services, agent fees and more" at bounding box center [254, 368] width 203 height 75
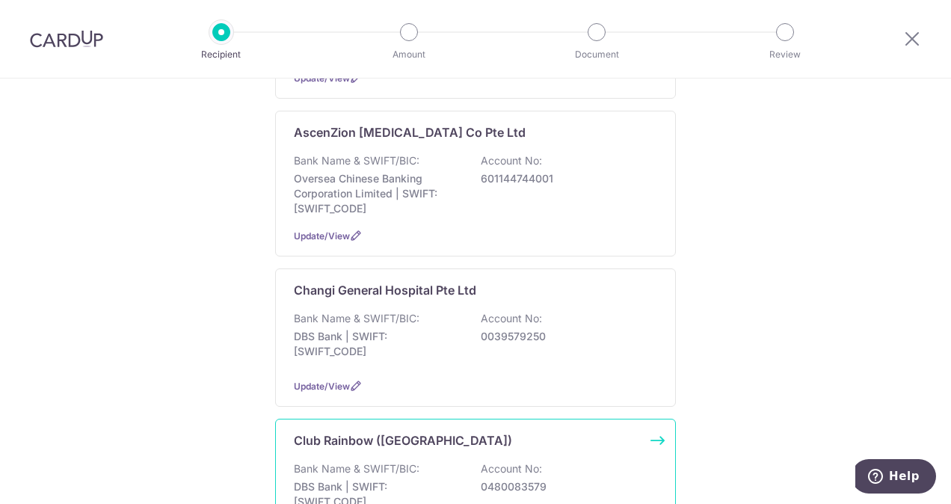
scroll to position [374, 0]
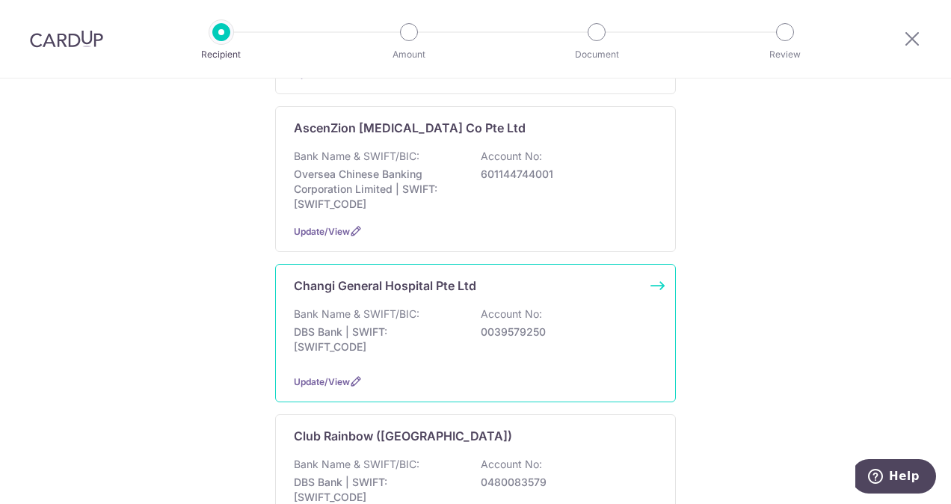
click at [452, 327] on p "DBS Bank | SWIFT: DBSSSGSGXXX" at bounding box center [377, 340] width 167 height 30
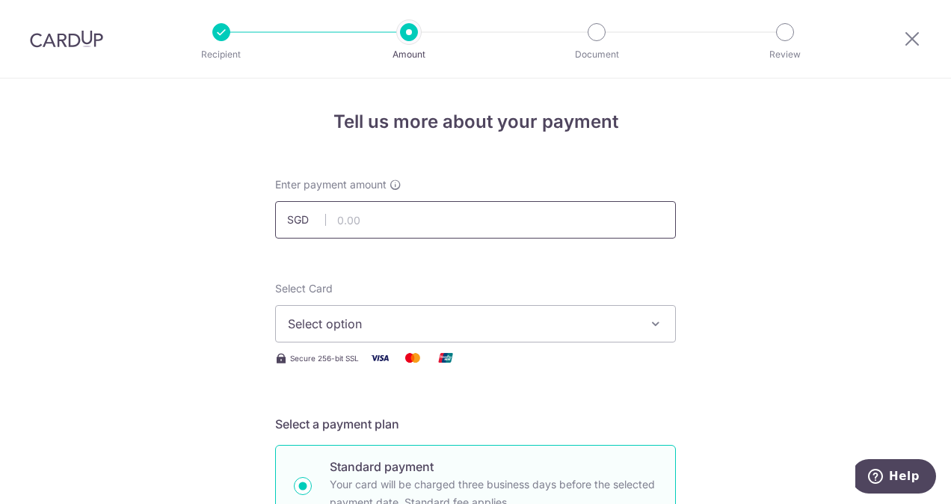
click at [413, 217] on input "text" at bounding box center [475, 219] width 401 height 37
type input "78.48"
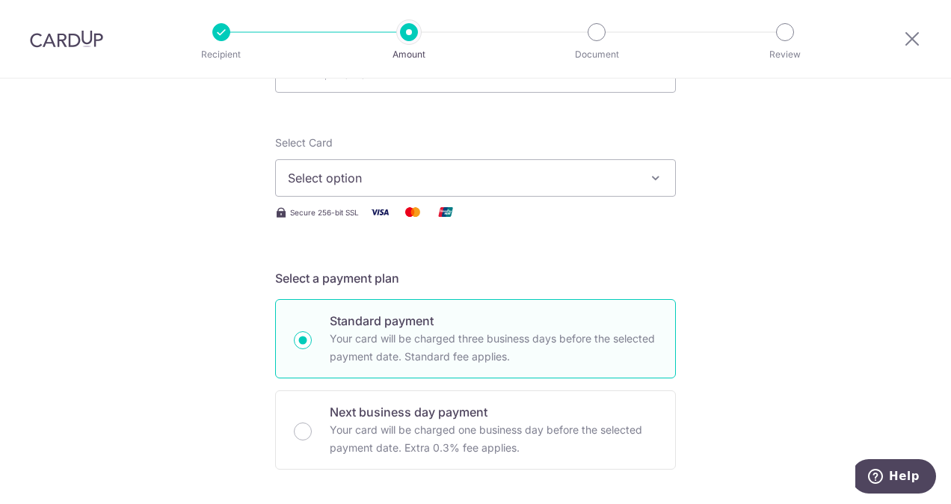
scroll to position [150, 0]
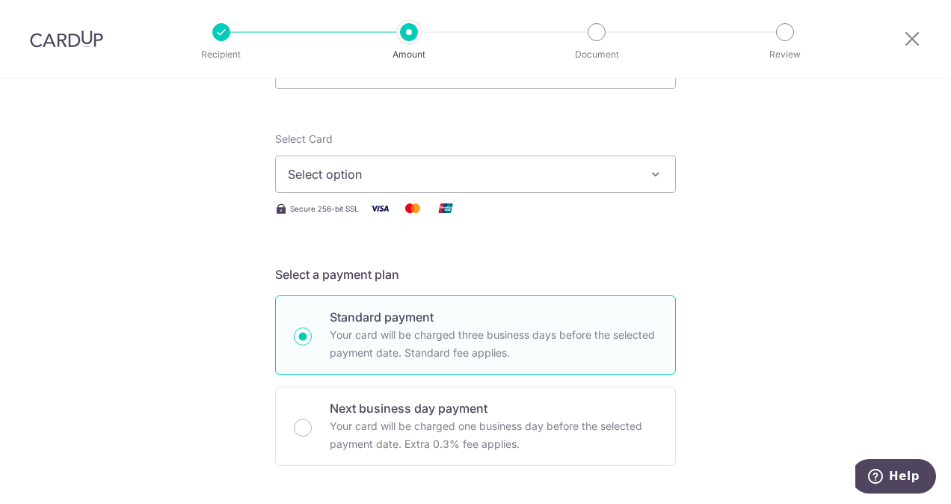
click at [414, 176] on span "Select option" at bounding box center [462, 174] width 348 height 18
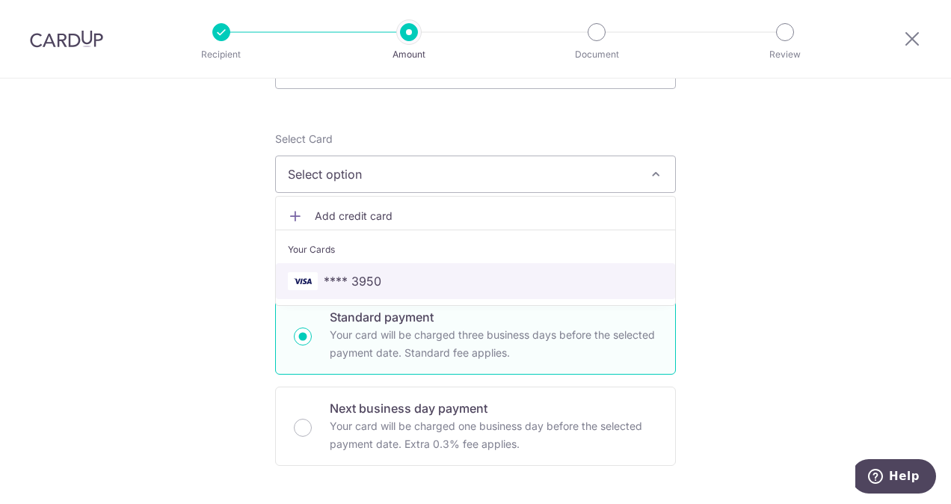
click at [423, 277] on span "**** 3950" at bounding box center [475, 281] width 375 height 18
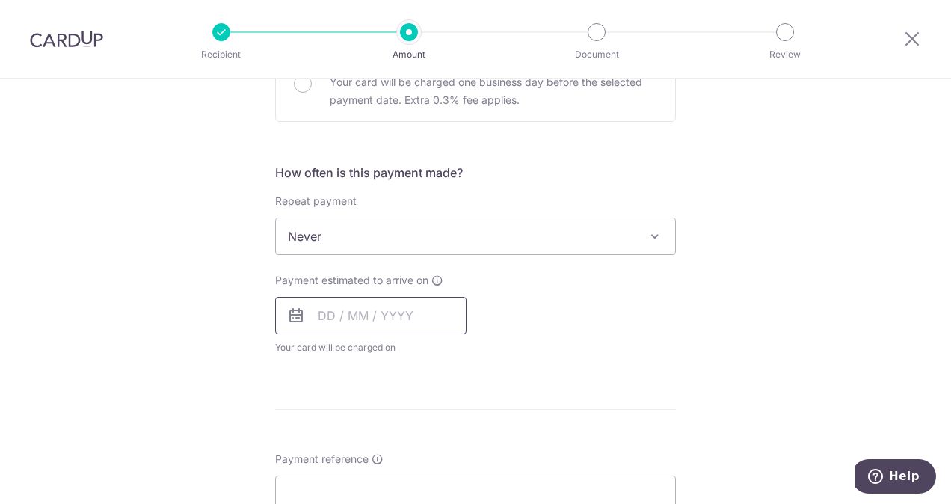
scroll to position [523, 0]
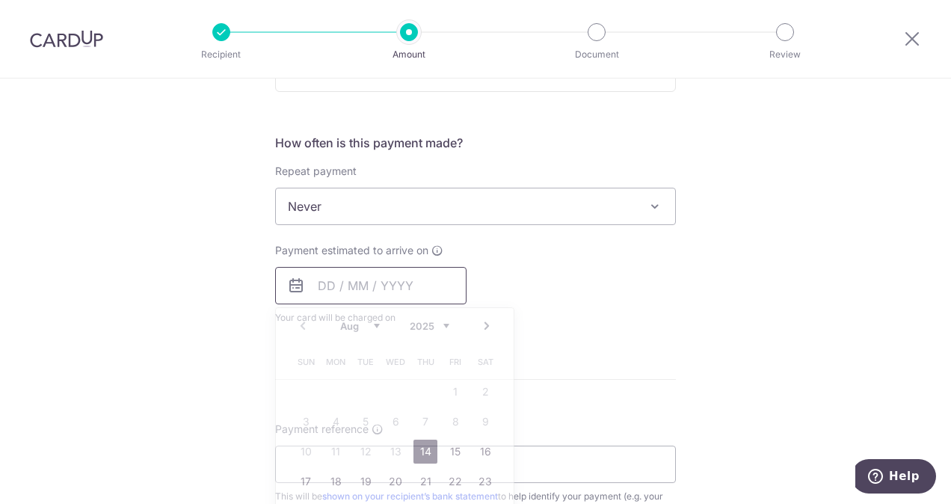
click at [410, 287] on input "text" at bounding box center [370, 285] width 191 height 37
click at [450, 447] on link "15" at bounding box center [455, 452] width 24 height 24
type input "[DATE]"
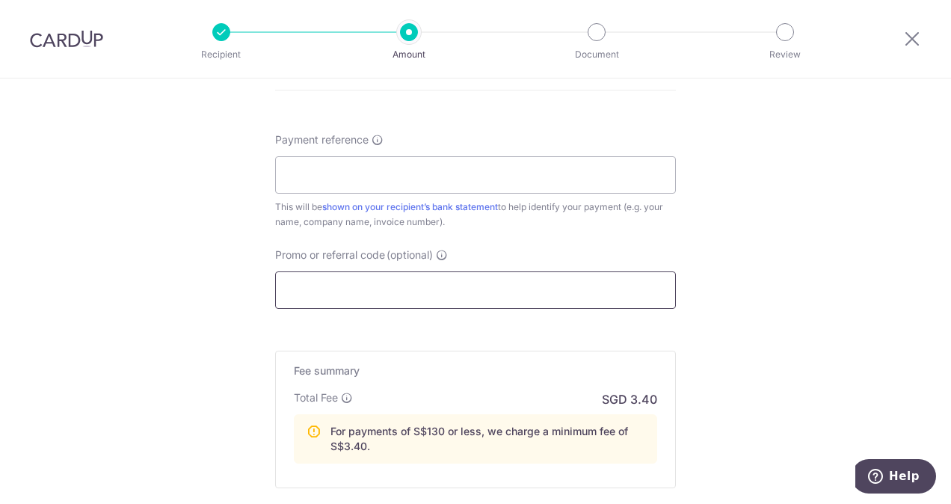
scroll to position [897, 0]
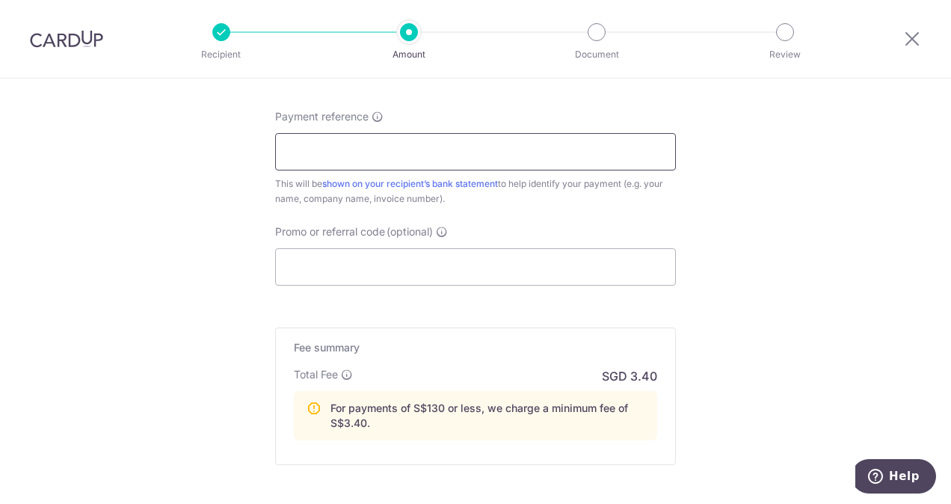
click at [354, 156] on input "Payment reference" at bounding box center [475, 151] width 401 height 37
type input "7015015678B0053"
click at [464, 267] on input "Promo or referral code (optional)" at bounding box center [475, 266] width 401 height 37
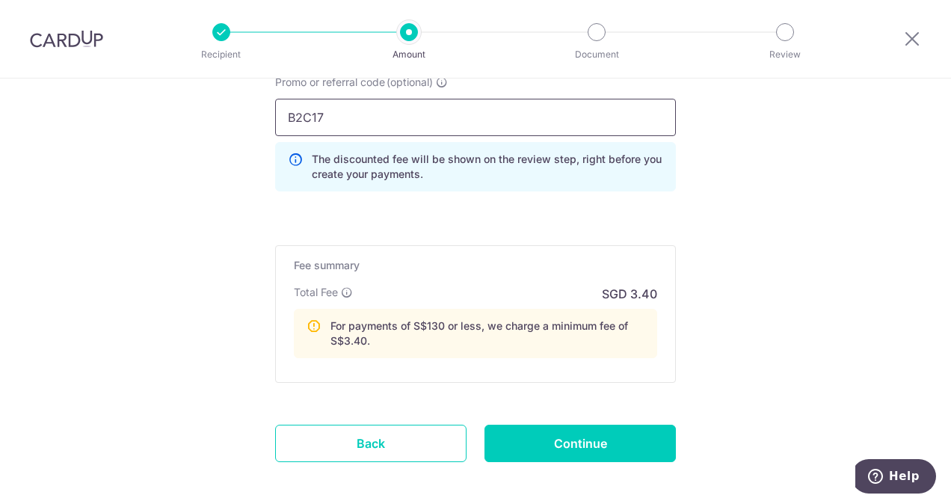
scroll to position [1113, 0]
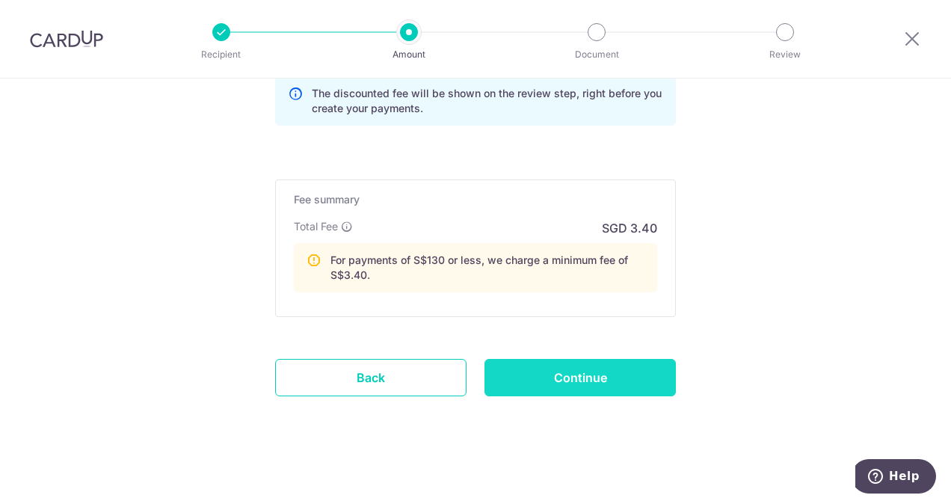
type input "B2C17"
click at [559, 373] on input "Continue" at bounding box center [580, 377] width 191 height 37
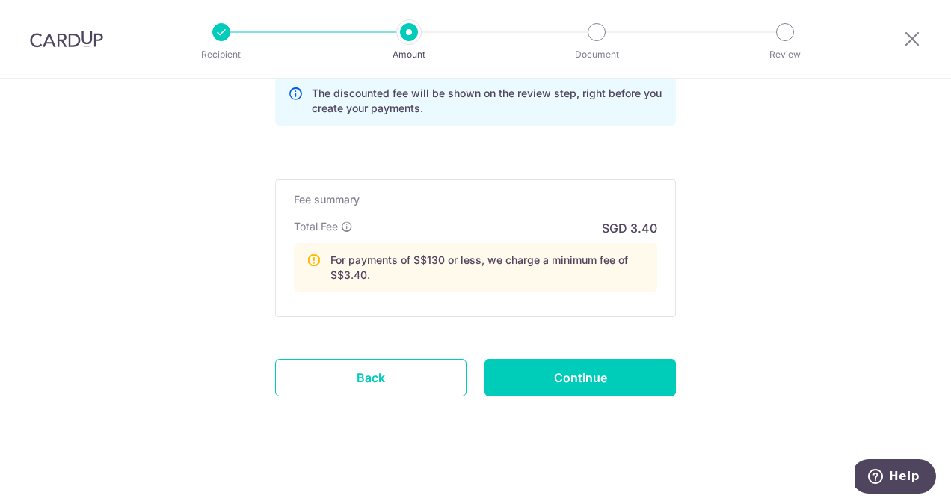
type input "Create Schedule"
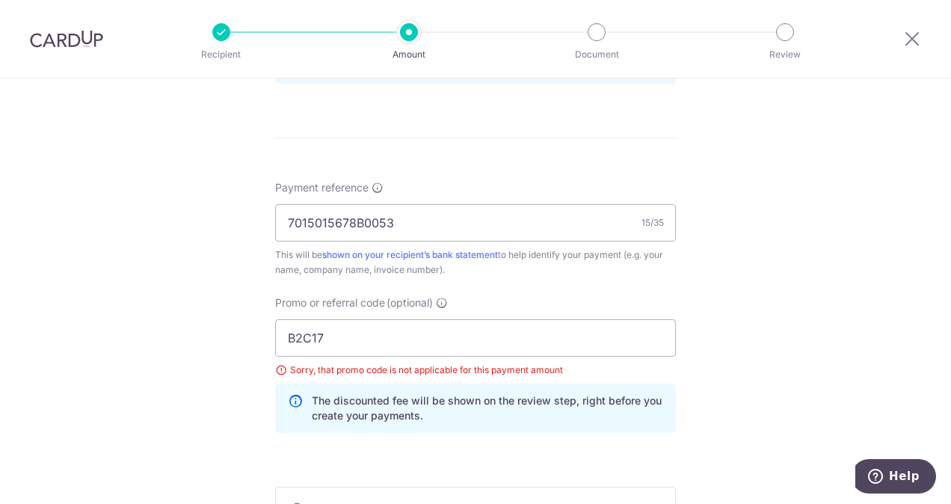
scroll to position [809, 0]
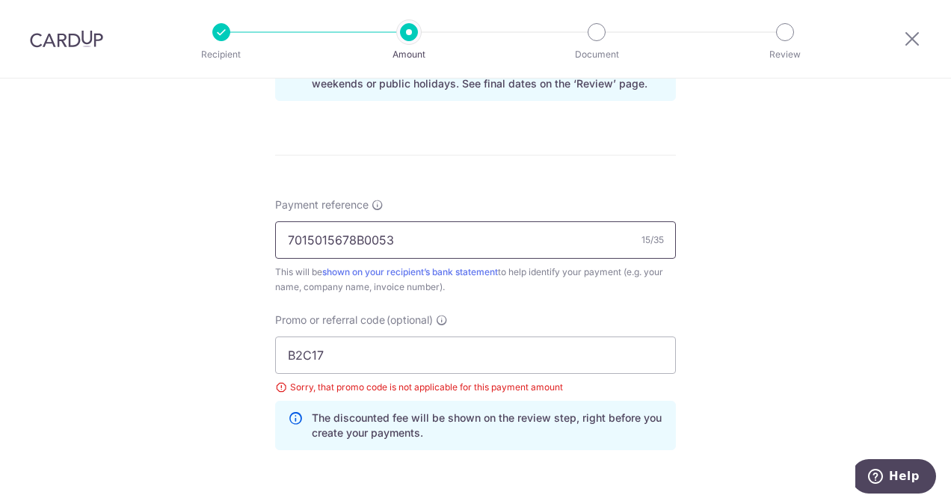
click at [403, 237] on input "7015015678B0053" at bounding box center [475, 239] width 401 height 37
click at [392, 345] on input "B2C17" at bounding box center [475, 354] width 401 height 37
type input "B"
type input "B2C17"
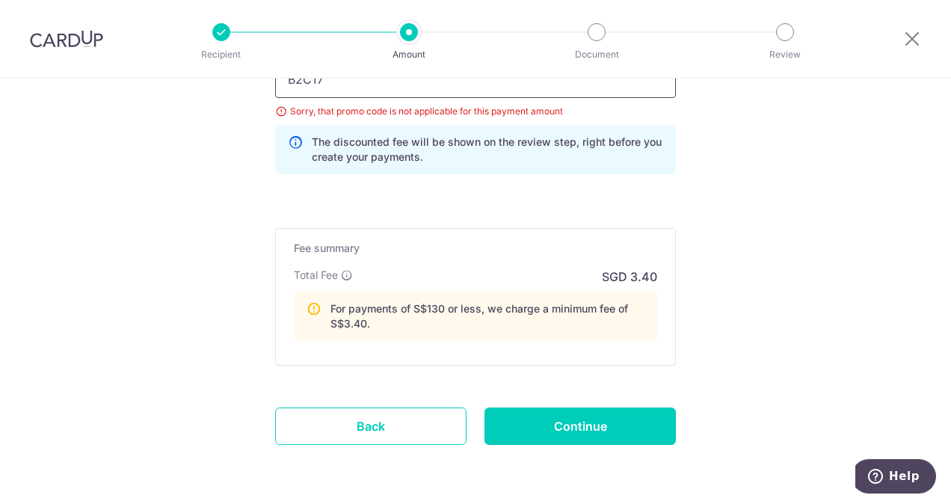
scroll to position [1108, 0]
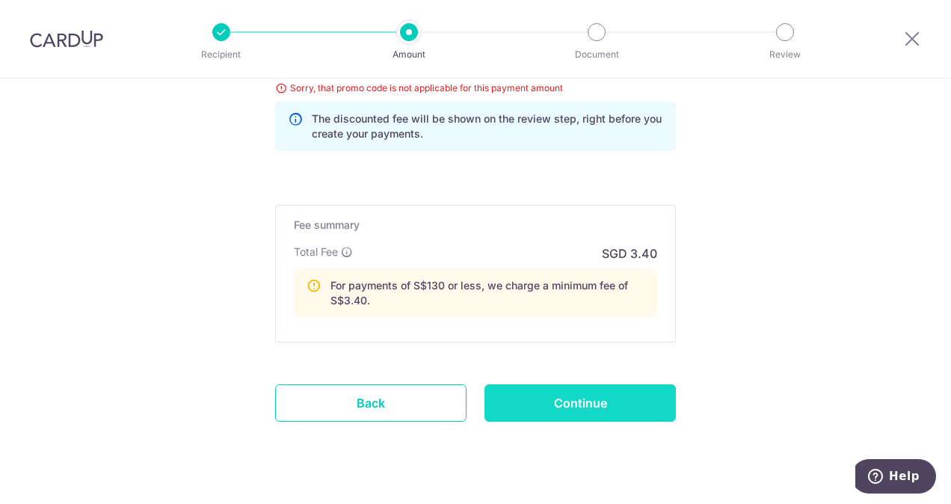
click at [562, 402] on input "Continue" at bounding box center [580, 402] width 191 height 37
type input "Update Schedule"
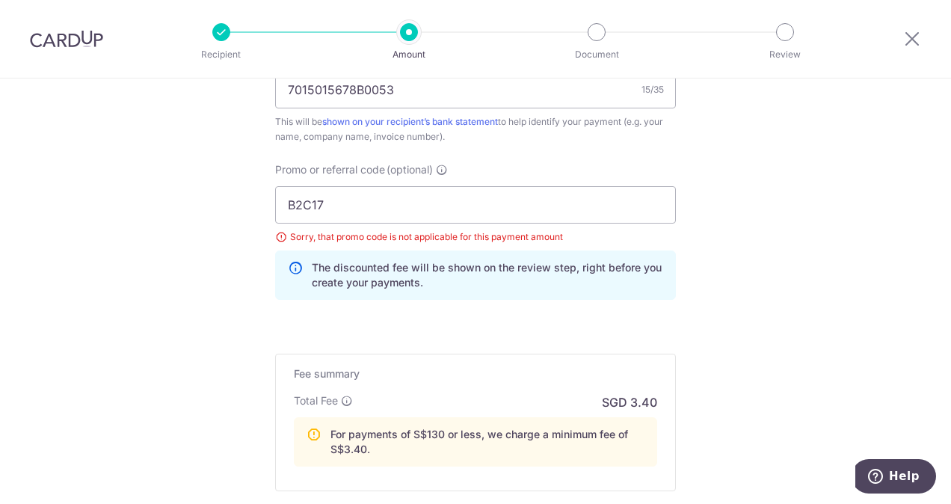
scroll to position [1033, 0]
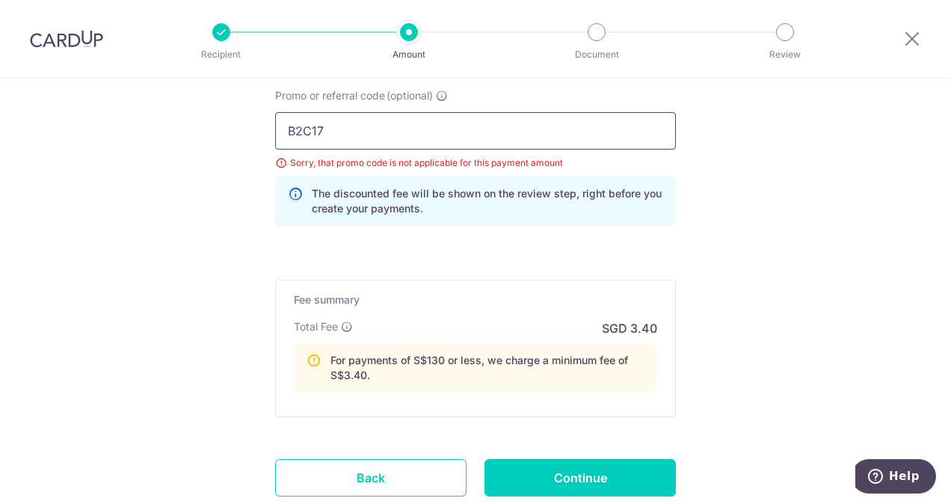
click at [386, 129] on input "B2C17" at bounding box center [475, 130] width 401 height 37
type input "B"
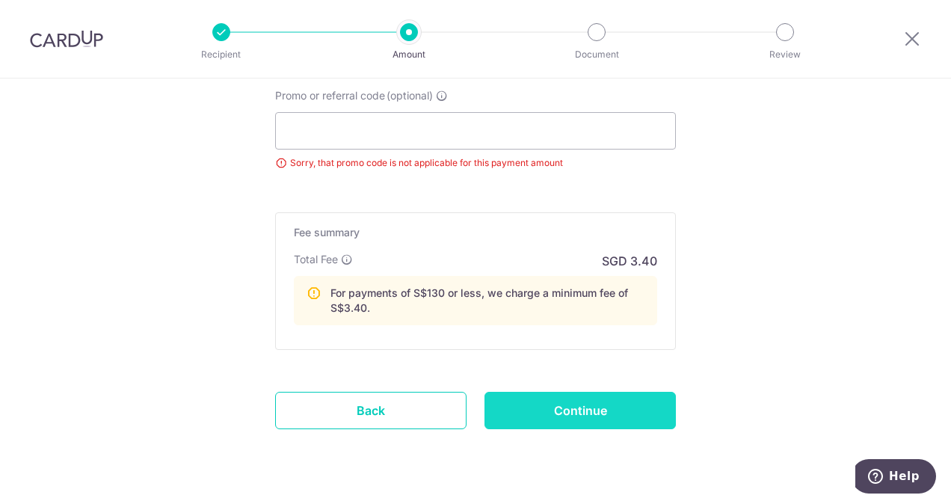
click at [559, 410] on input "Continue" at bounding box center [580, 410] width 191 height 37
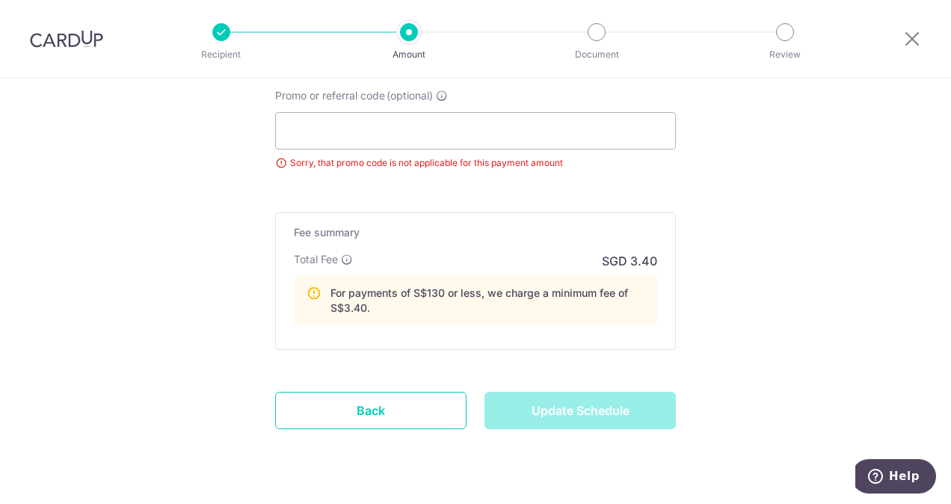
type input "Update Schedule"
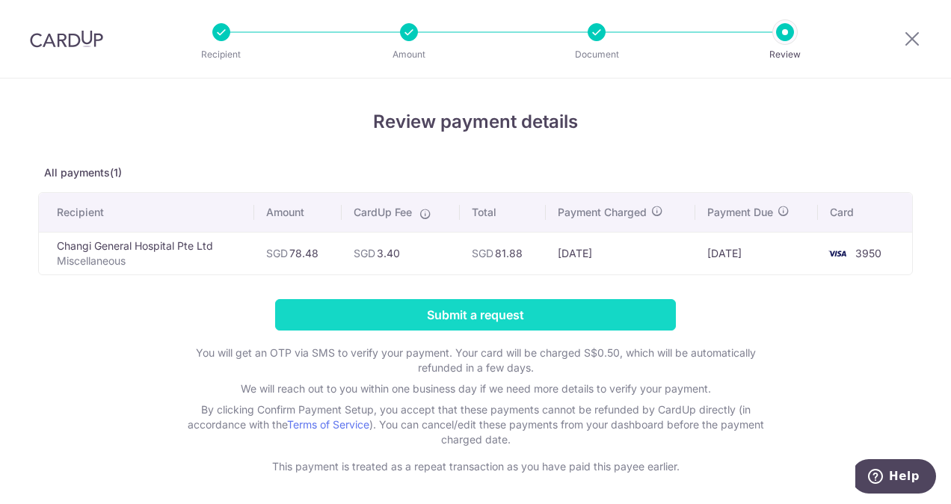
click at [463, 312] on input "Submit a request" at bounding box center [475, 314] width 401 height 31
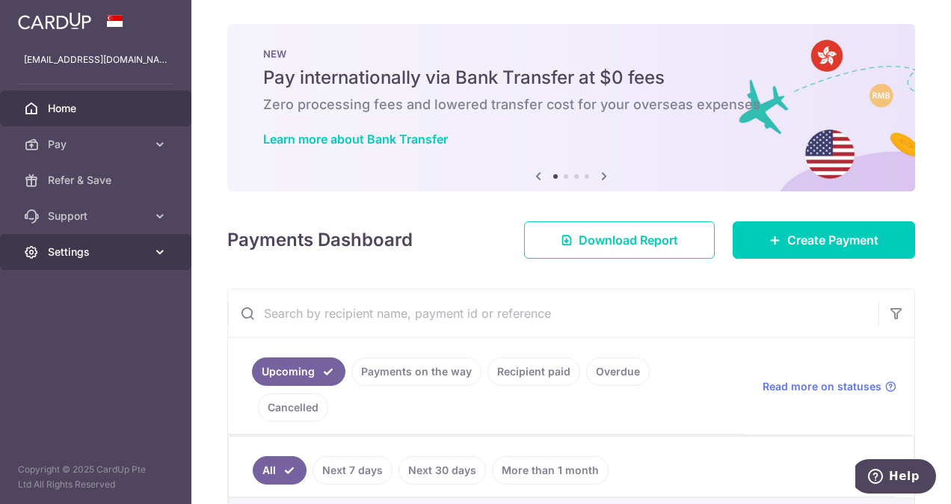
click at [127, 253] on span "Settings" at bounding box center [97, 252] width 99 height 15
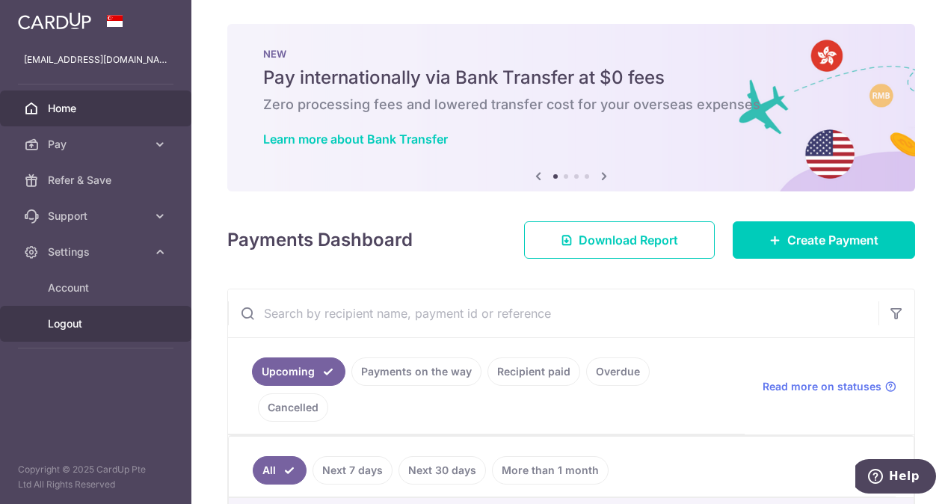
click at [125, 325] on span "Logout" at bounding box center [97, 323] width 99 height 15
